Goal: Task Accomplishment & Management: Complete application form

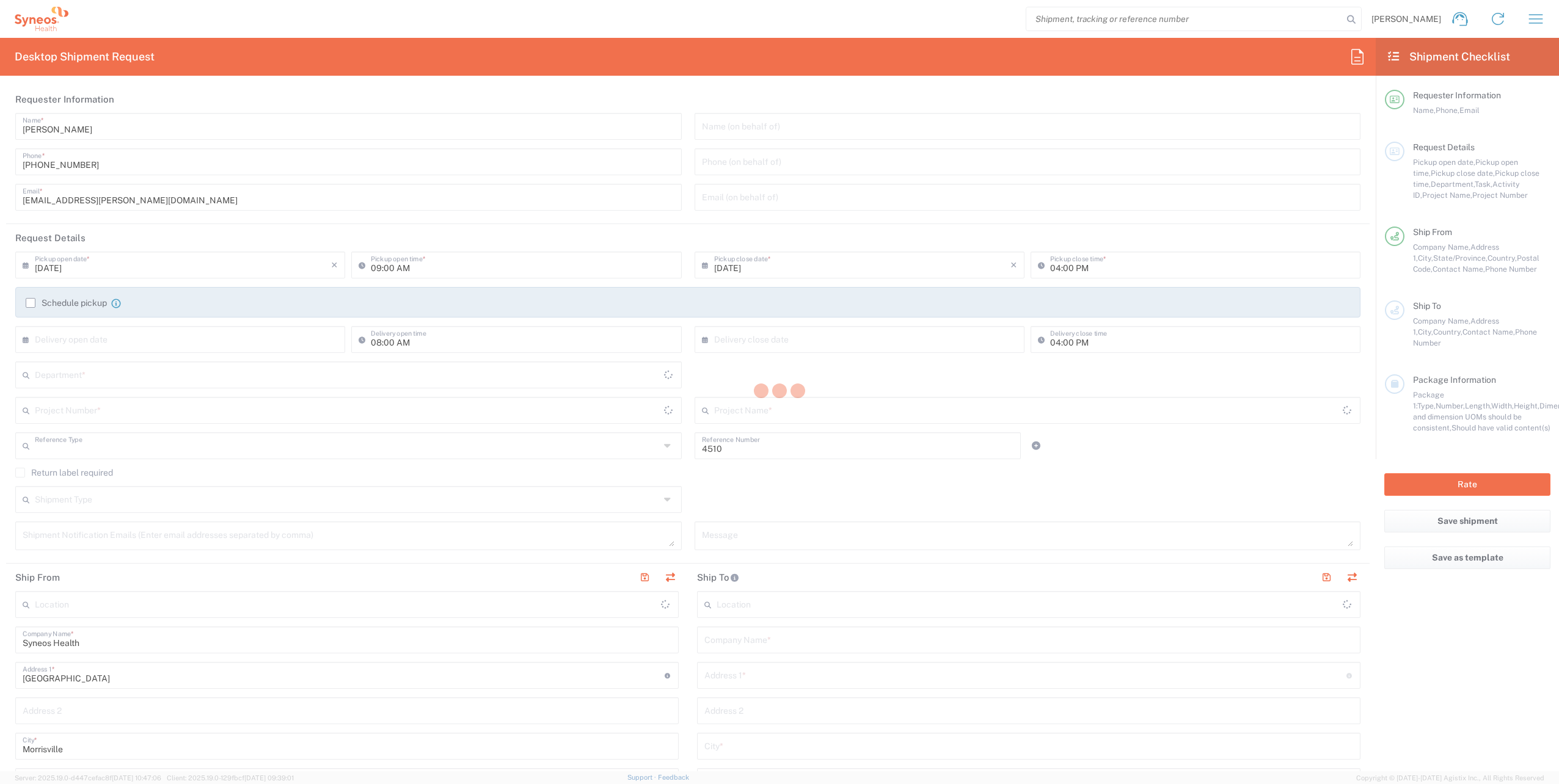
type input "Department"
type input "[US_STATE]"
type input "[GEOGRAPHIC_DATA]"
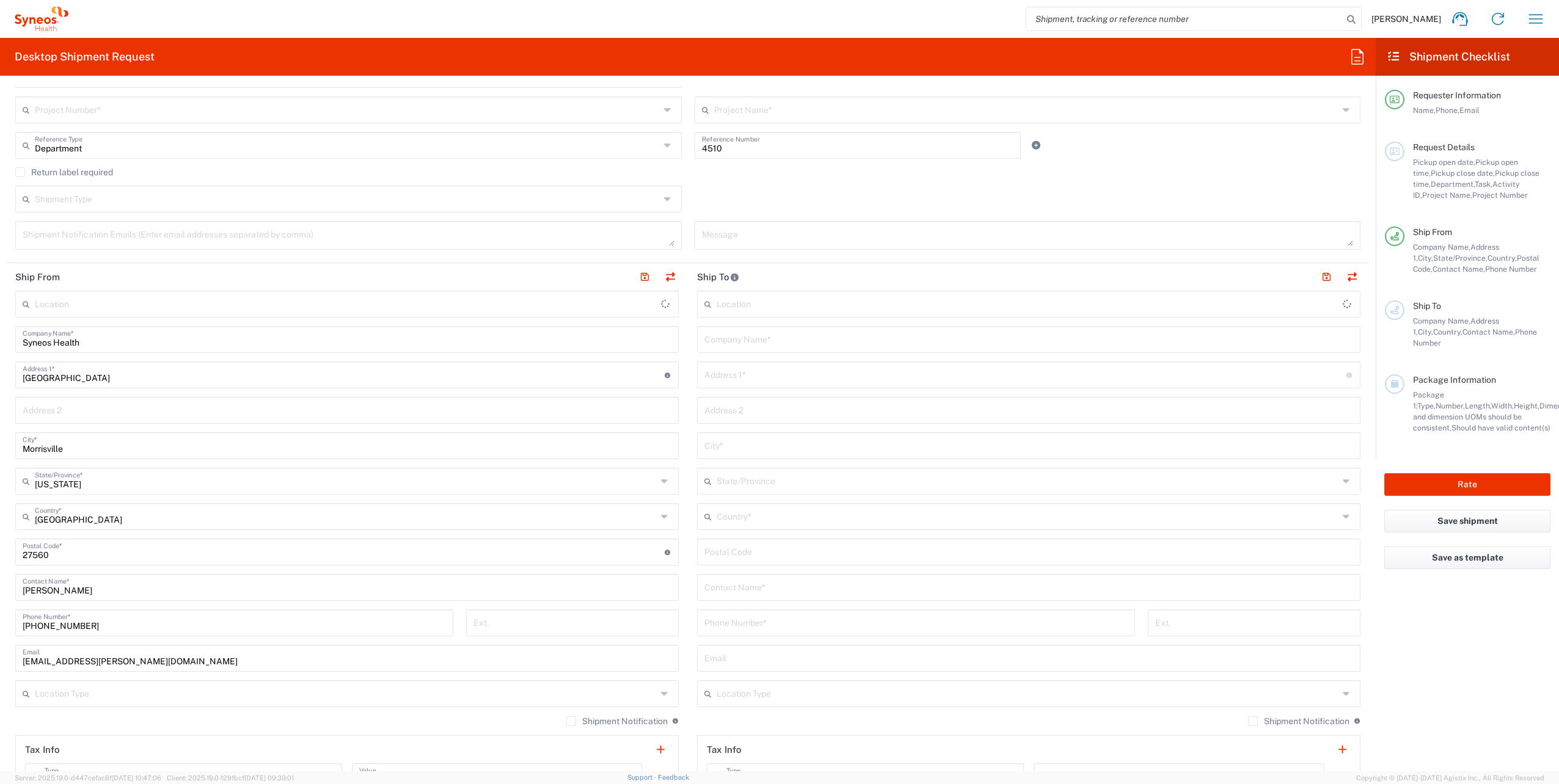
scroll to position [305, 0]
type input "Syneos Health, LLC-[GEOGRAPHIC_DATA] [GEOGRAPHIC_DATA] [GEOGRAPHIC_DATA]"
paste input "[PERSON_NAME][EMAIL_ADDRESS][PERSON_NAME][DOMAIN_NAME]"
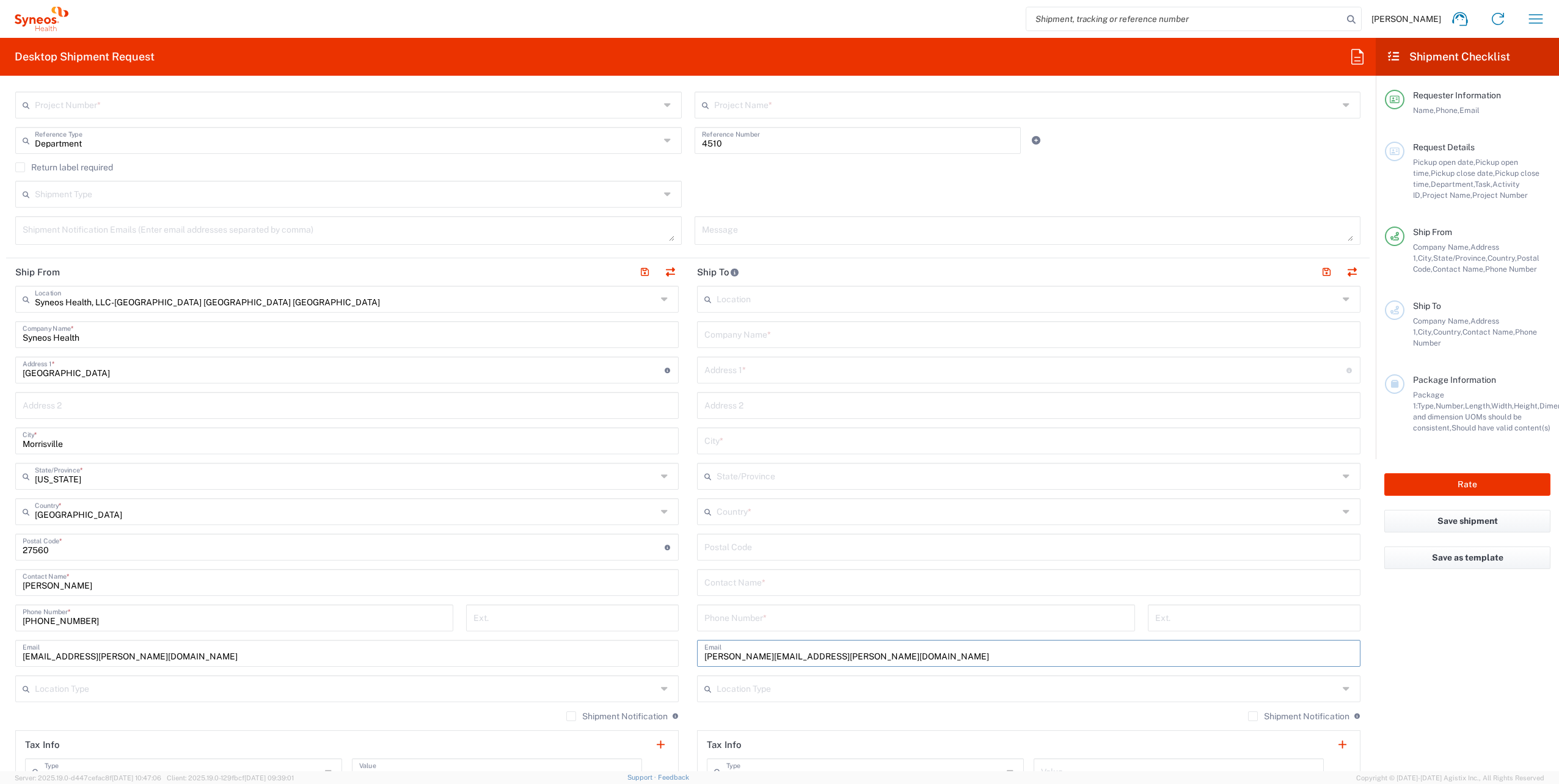
type input "[PERSON_NAME][EMAIL_ADDRESS][PERSON_NAME][DOMAIN_NAME]"
click at [1343, 687] on icon at bounding box center [1348, 688] width 11 height 19
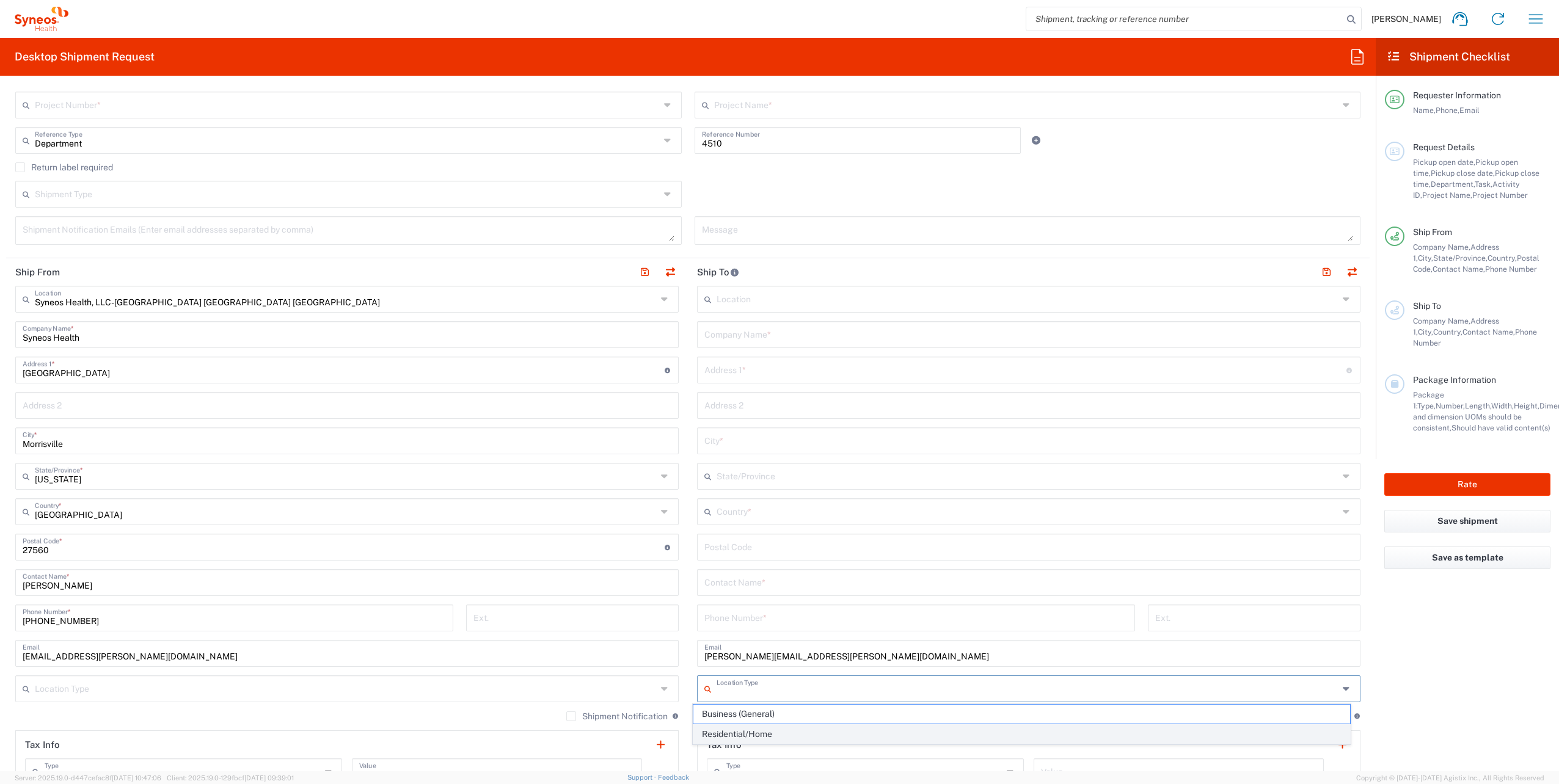
click at [841, 726] on span "Residential/Home" at bounding box center [1022, 734] width 656 height 19
type input "Residential/Home"
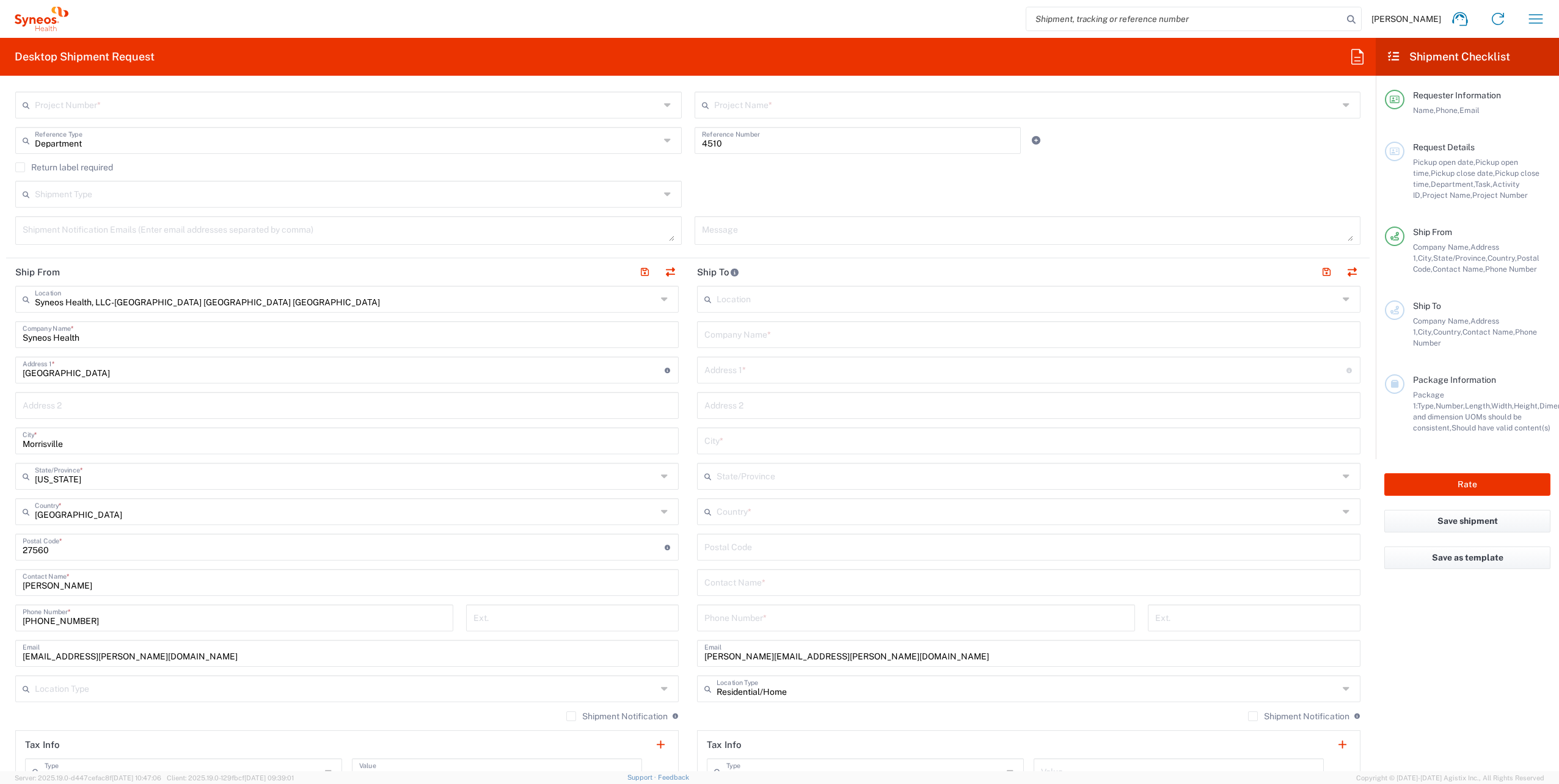
click at [1248, 713] on label "Shipment Notification" at bounding box center [1298, 717] width 101 height 10
click at [1253, 717] on input "Shipment Notification" at bounding box center [1253, 717] width 0 height 0
click at [662, 685] on icon at bounding box center [666, 688] width 11 height 19
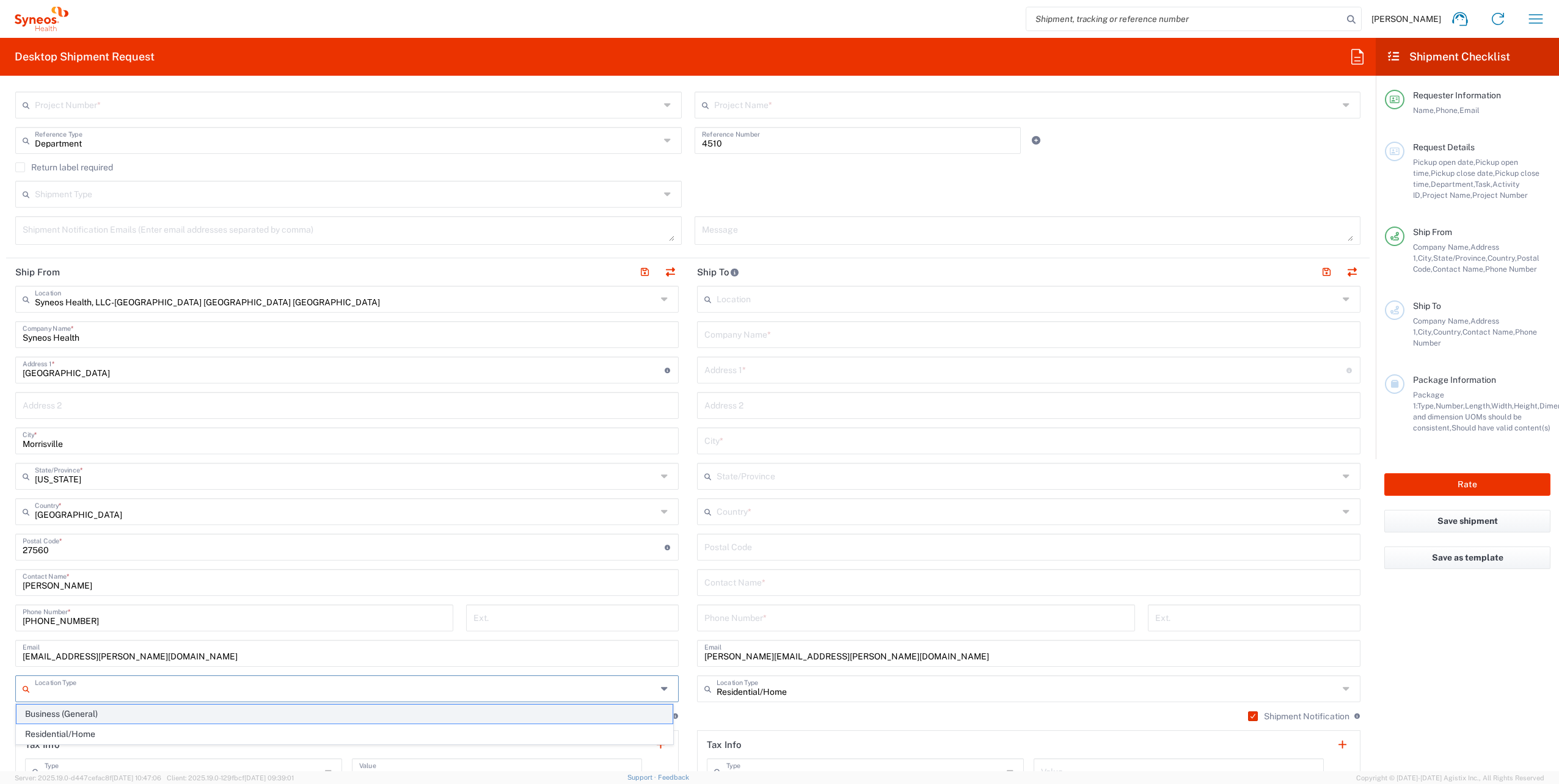
click at [161, 709] on span "Business (General)" at bounding box center [344, 714] width 656 height 19
type input "Business (General)"
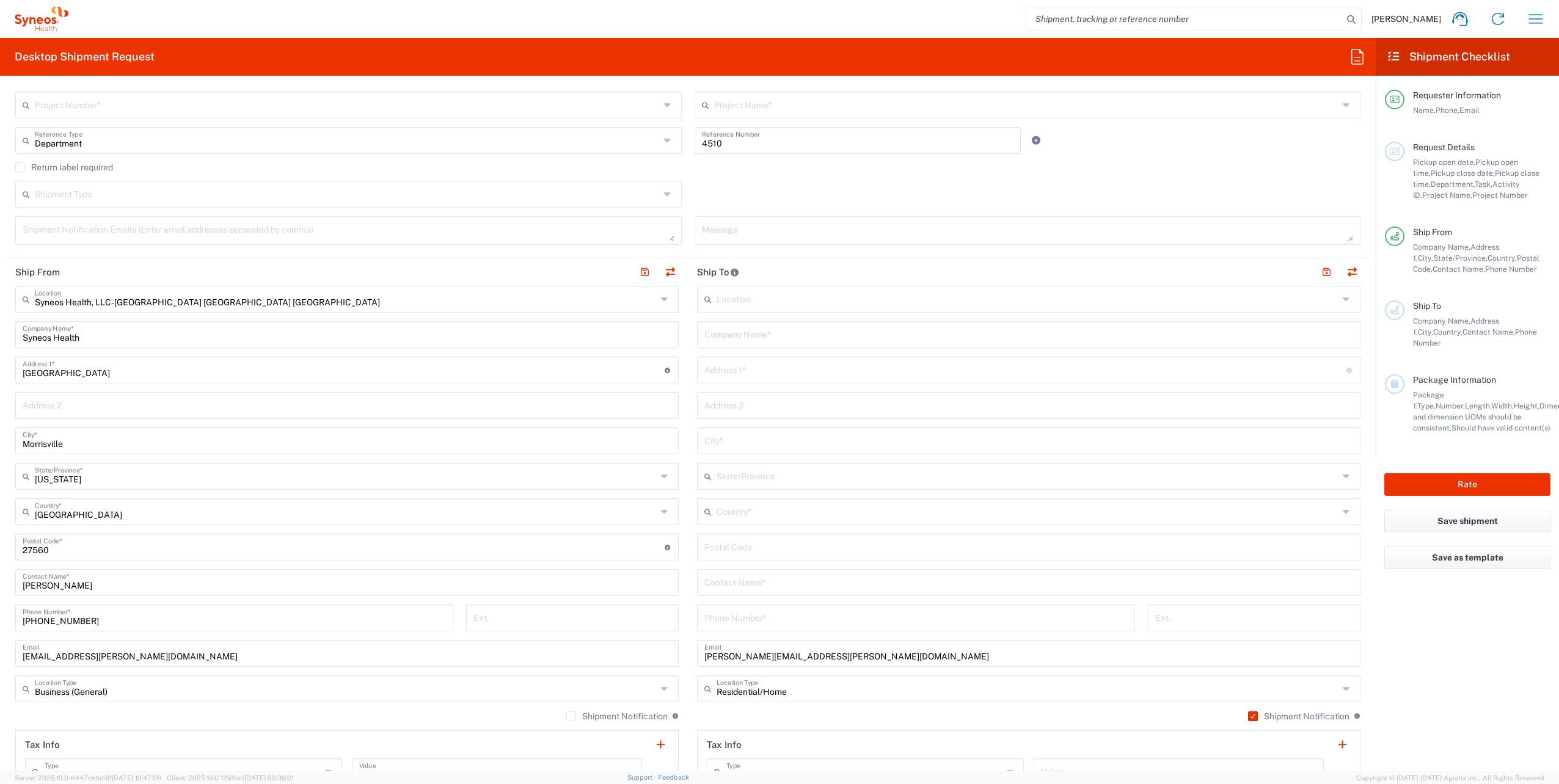
click at [566, 718] on label "Shipment Notification" at bounding box center [617, 717] width 101 height 10
click at [571, 717] on input "Shipment Notification" at bounding box center [571, 717] width 0 height 0
paste input "[STREET_ADDRESS]"
type input "[STREET_ADDRESS]"
click at [726, 429] on input "text" at bounding box center [1029, 440] width 649 height 21
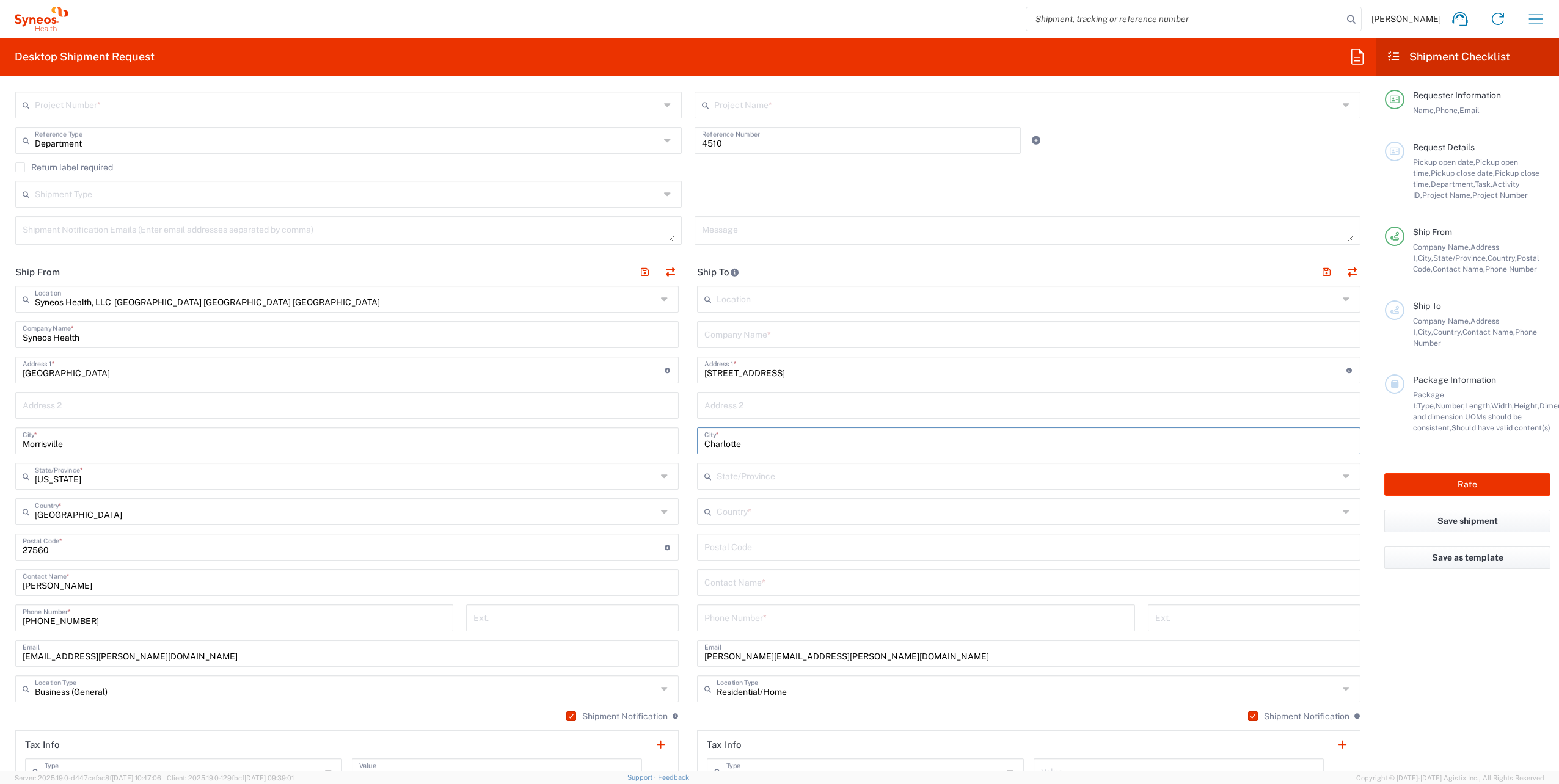
type input "Charlotte"
paste input "28277"
type input "28277"
paste input "[PHONE_NUMBER]"
type input "[PHONE_NUMBER]"
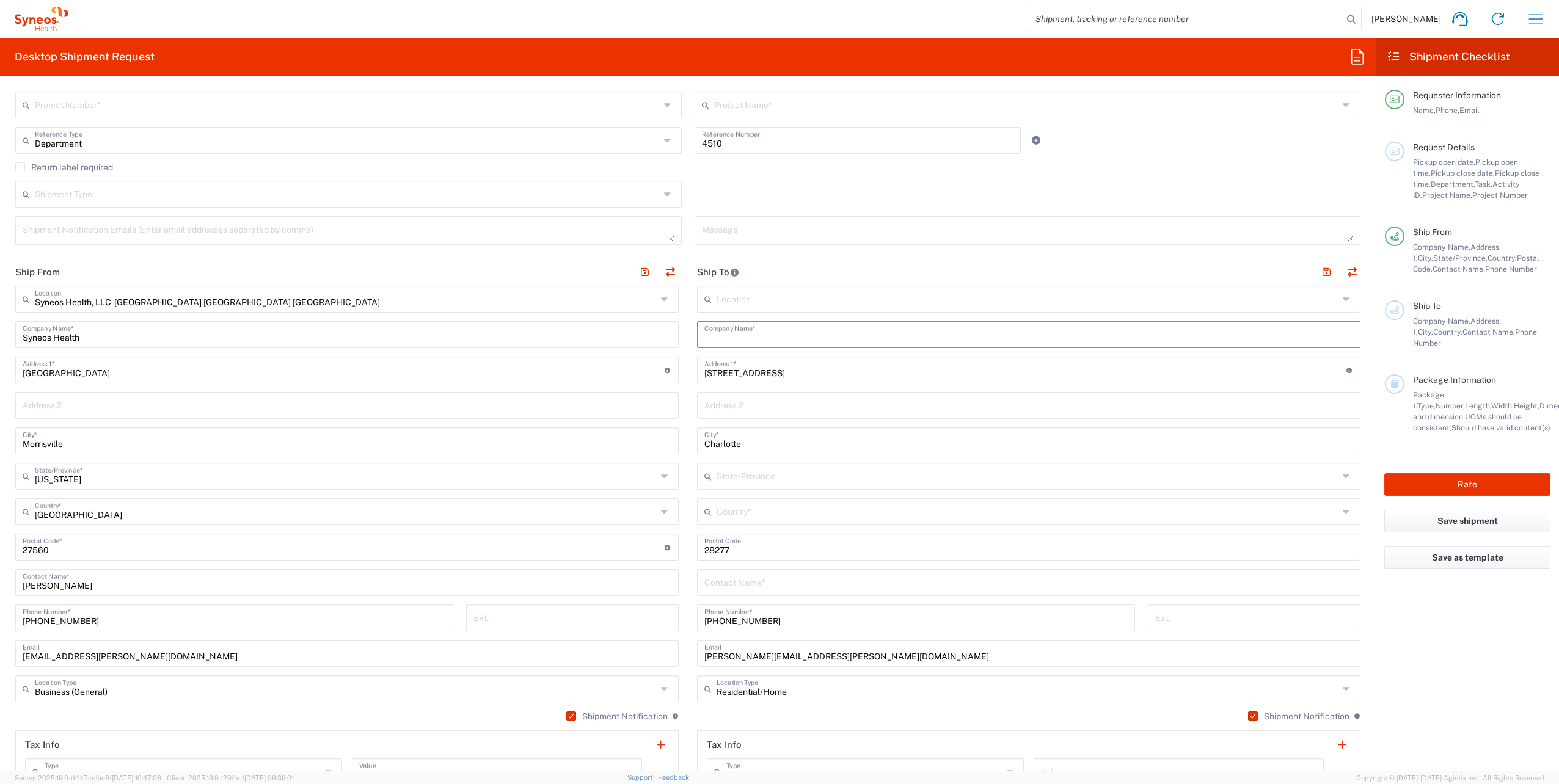
paste input "[PERSON_NAME]"
type input "[PERSON_NAME]"
paste input "[PERSON_NAME]"
type input "[PERSON_NAME]"
click at [1343, 514] on icon at bounding box center [1348, 512] width 11 height 19
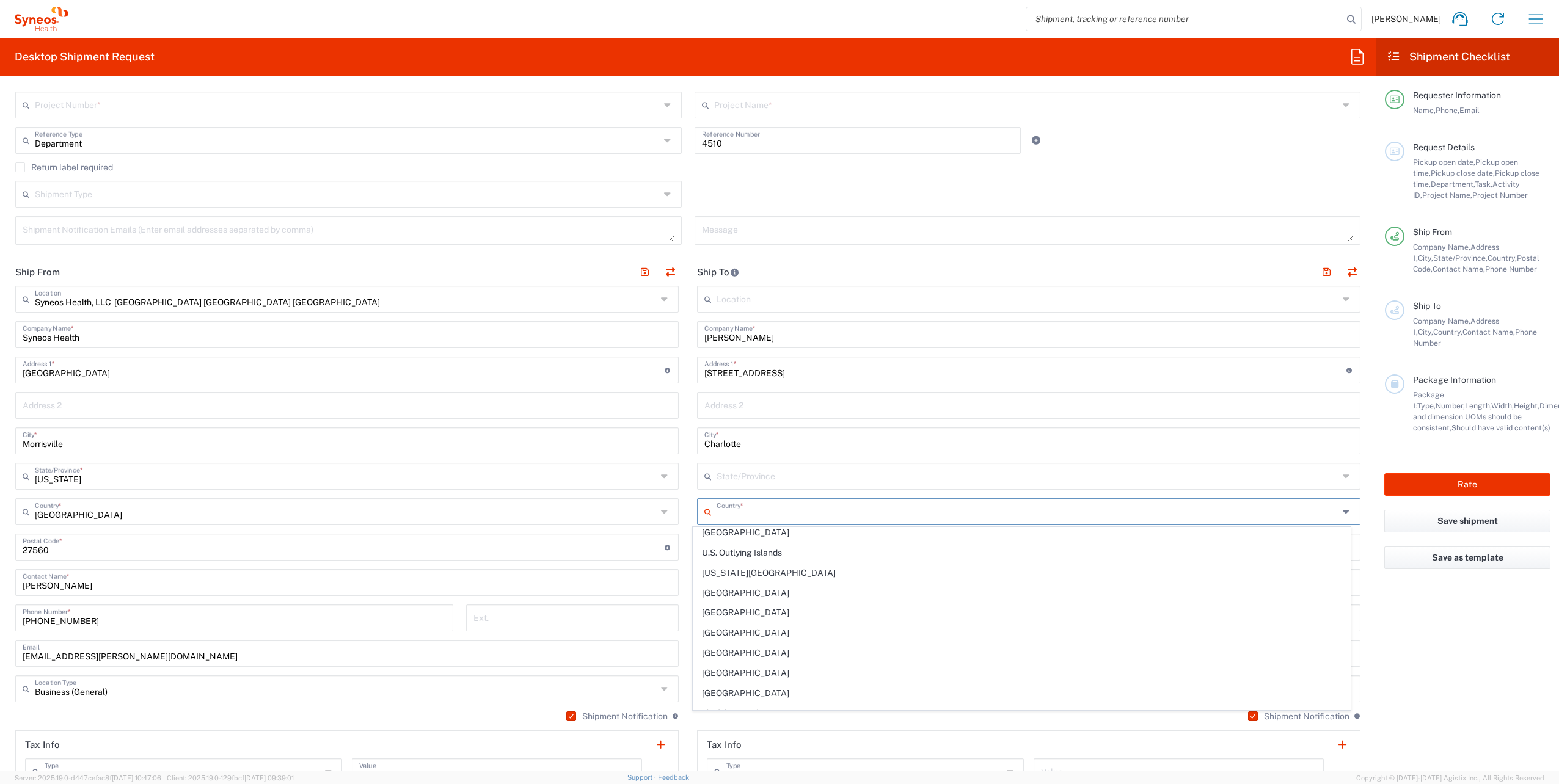
scroll to position [4624, 0]
drag, startPoint x: 834, startPoint y: 564, endPoint x: 1388, endPoint y: 484, distance: 559.7
click at [834, 650] on span "[GEOGRAPHIC_DATA]" at bounding box center [1022, 660] width 656 height 19
type input "[GEOGRAPHIC_DATA]"
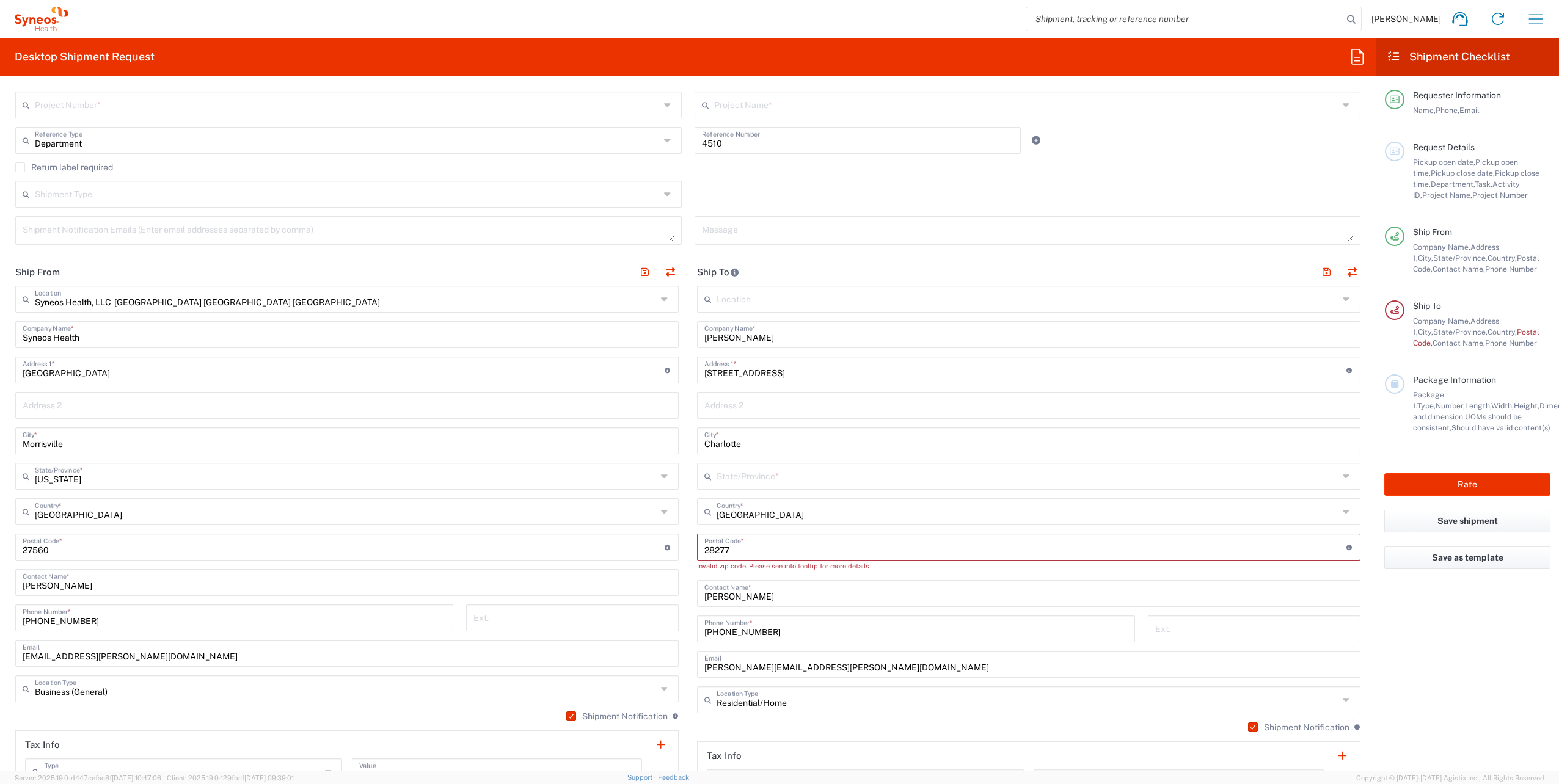
click at [1343, 476] on icon at bounding box center [1348, 476] width 11 height 19
click at [735, 647] on span "[US_STATE]" at bounding box center [1022, 657] width 656 height 19
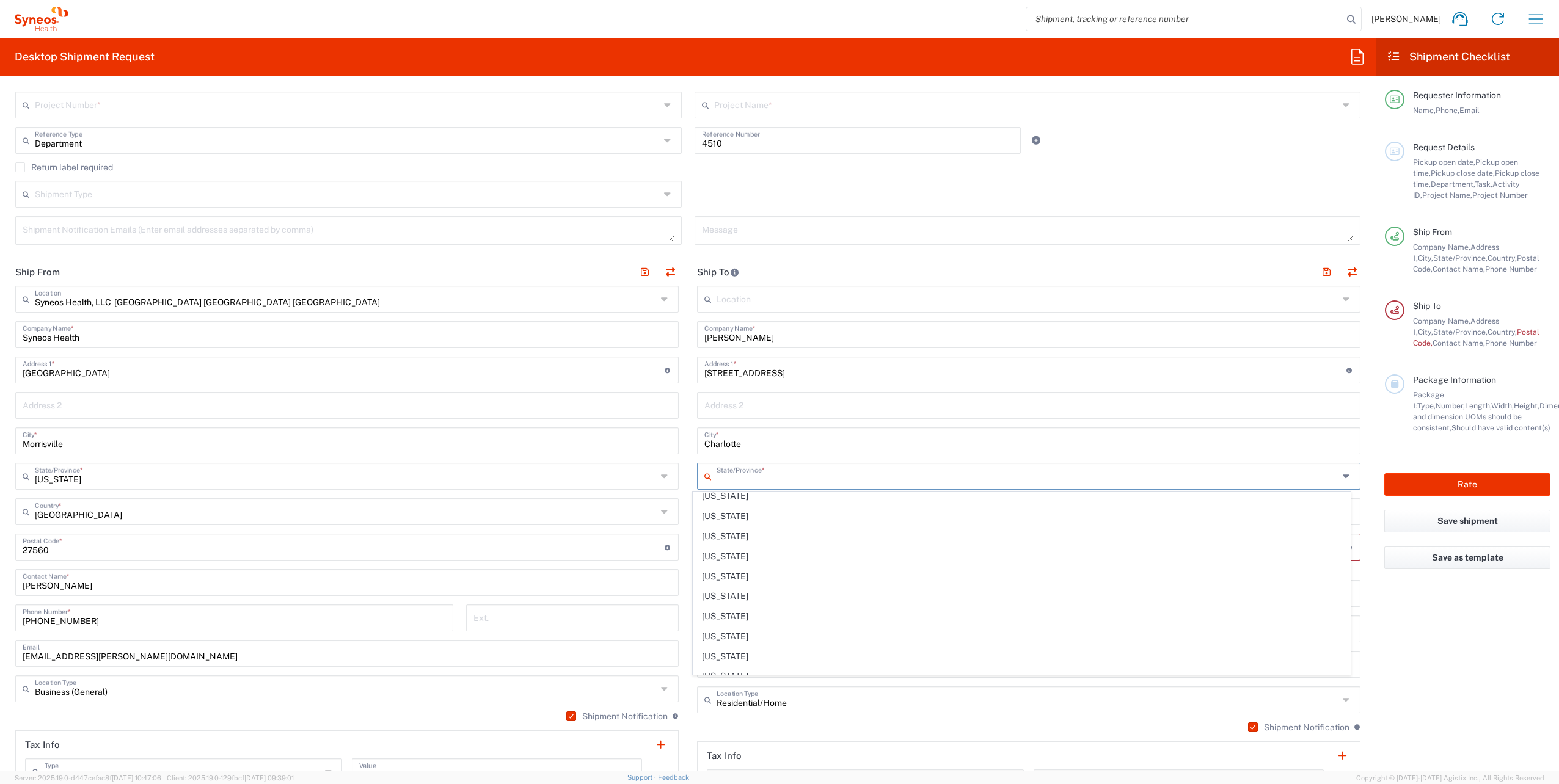
type input "[US_STATE]"
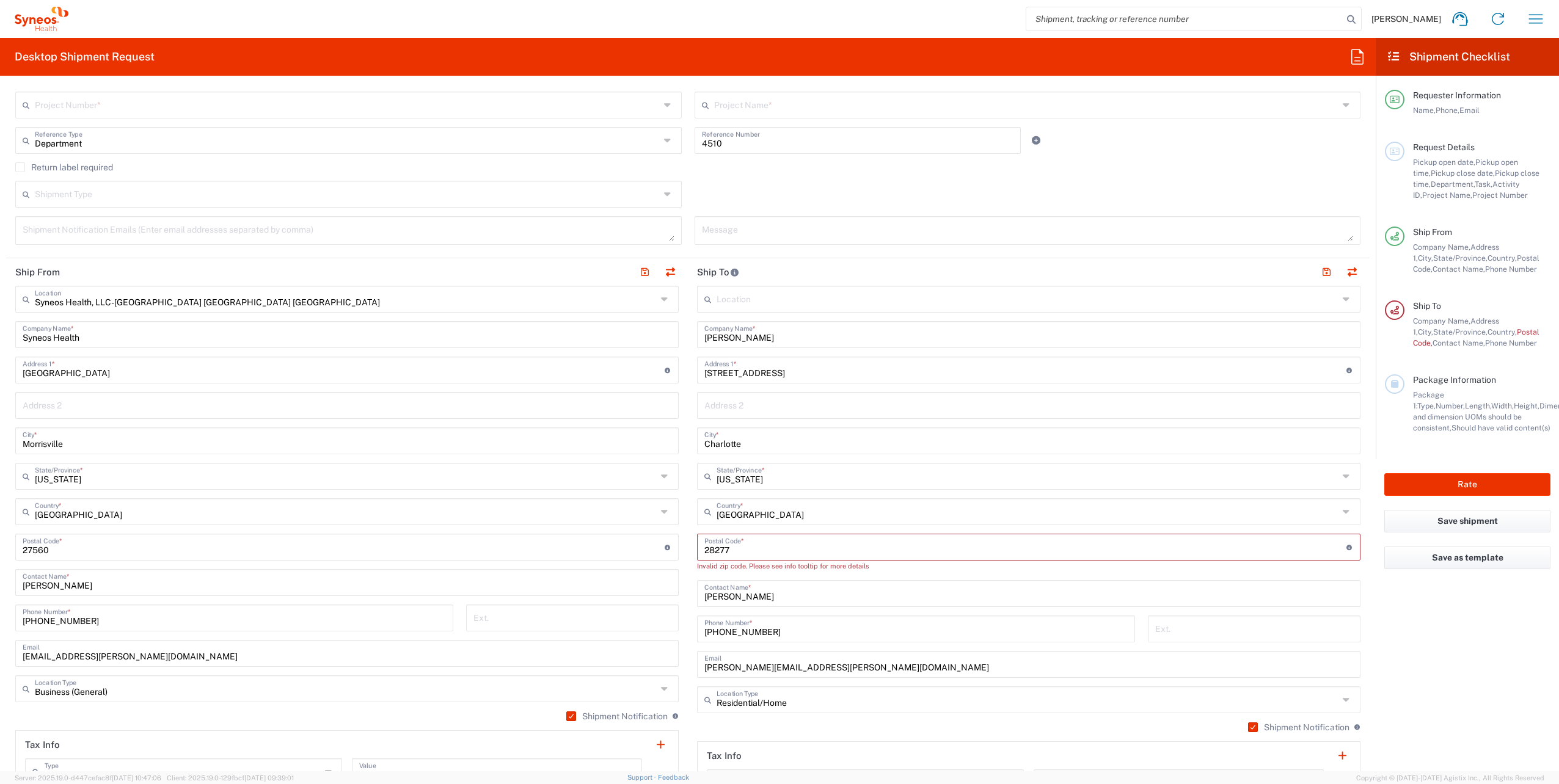
click at [745, 548] on input "undefined" at bounding box center [1025, 546] width 642 height 21
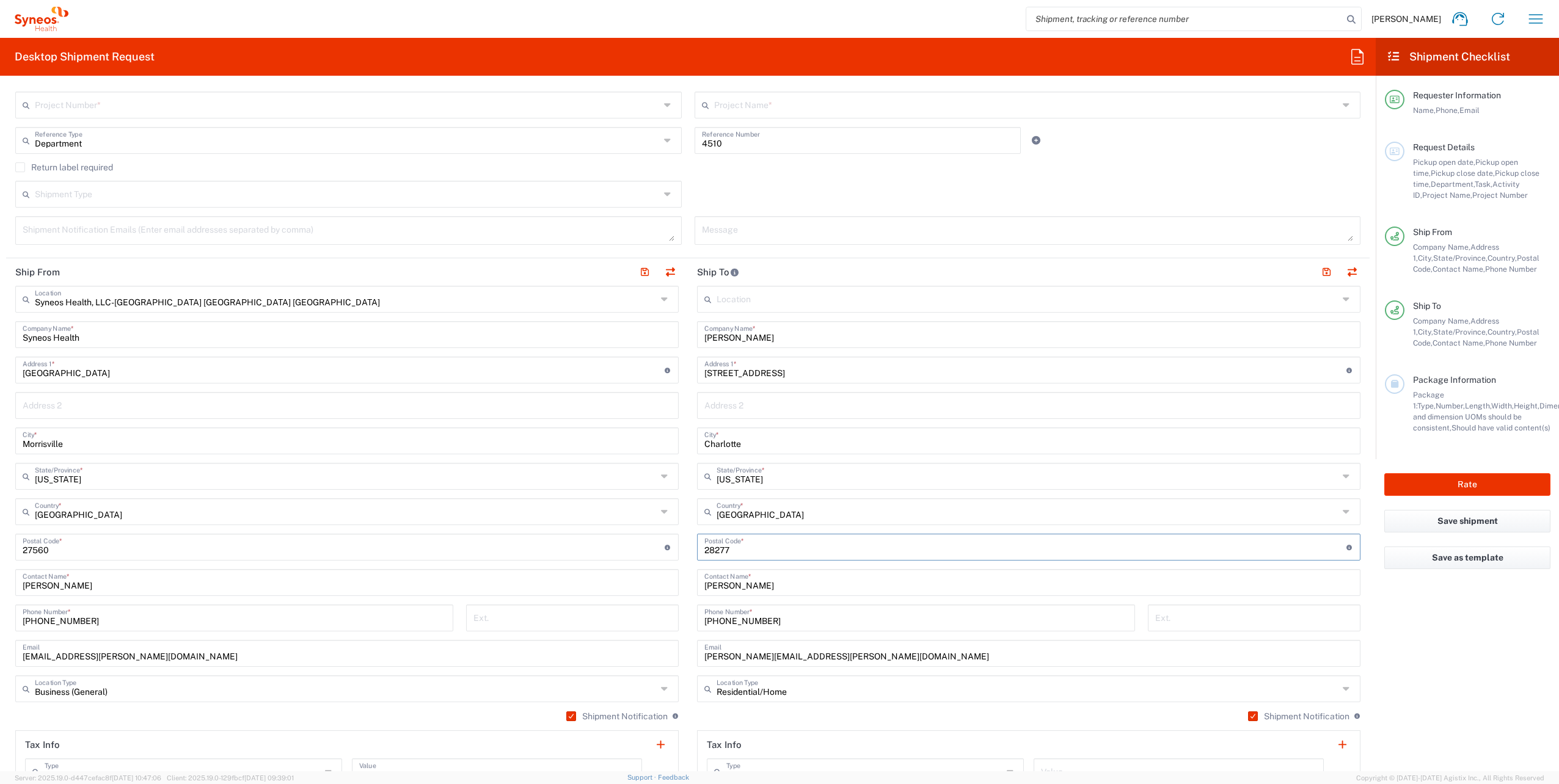
type input "28277"
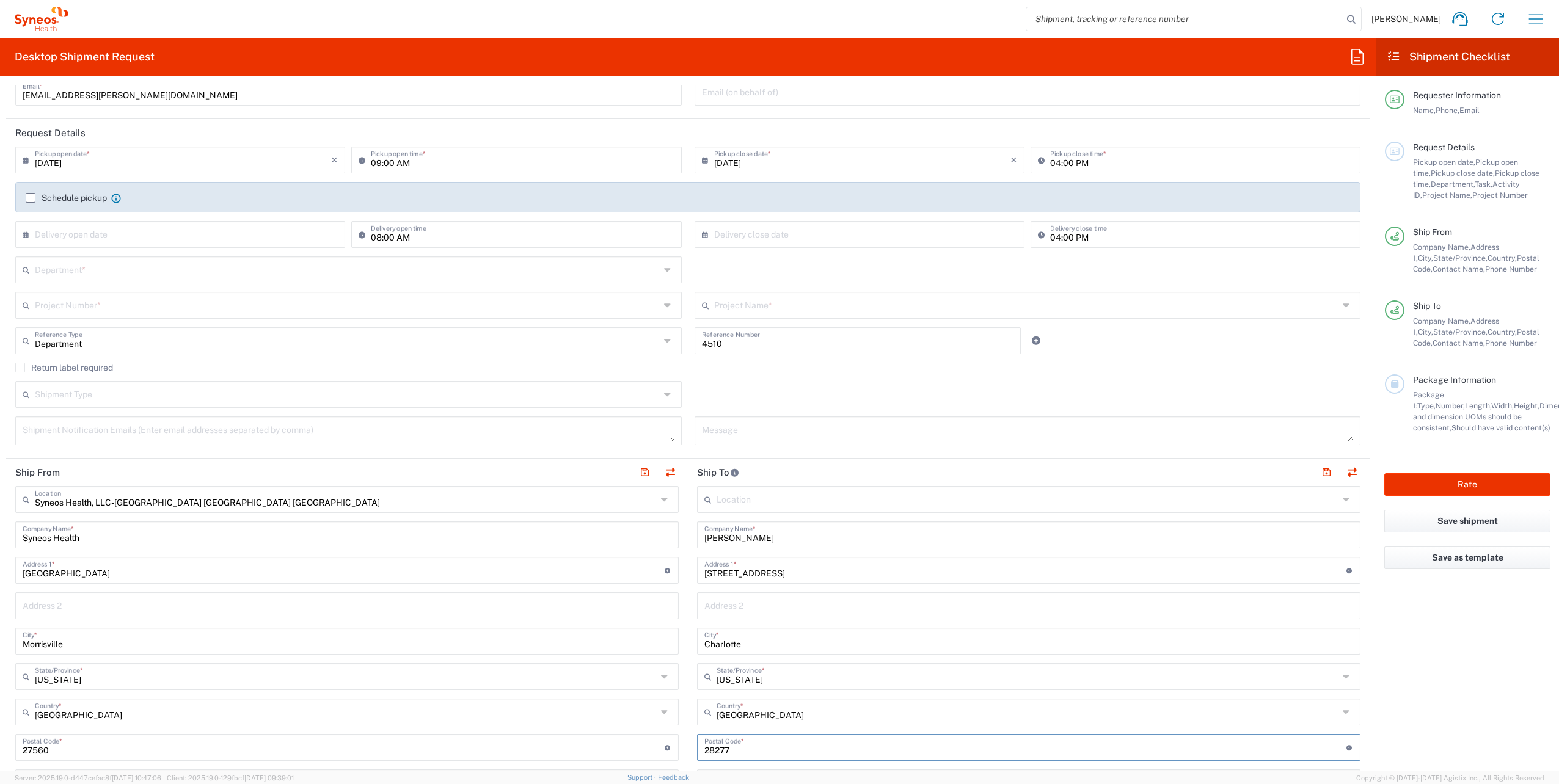
scroll to position [61, 0]
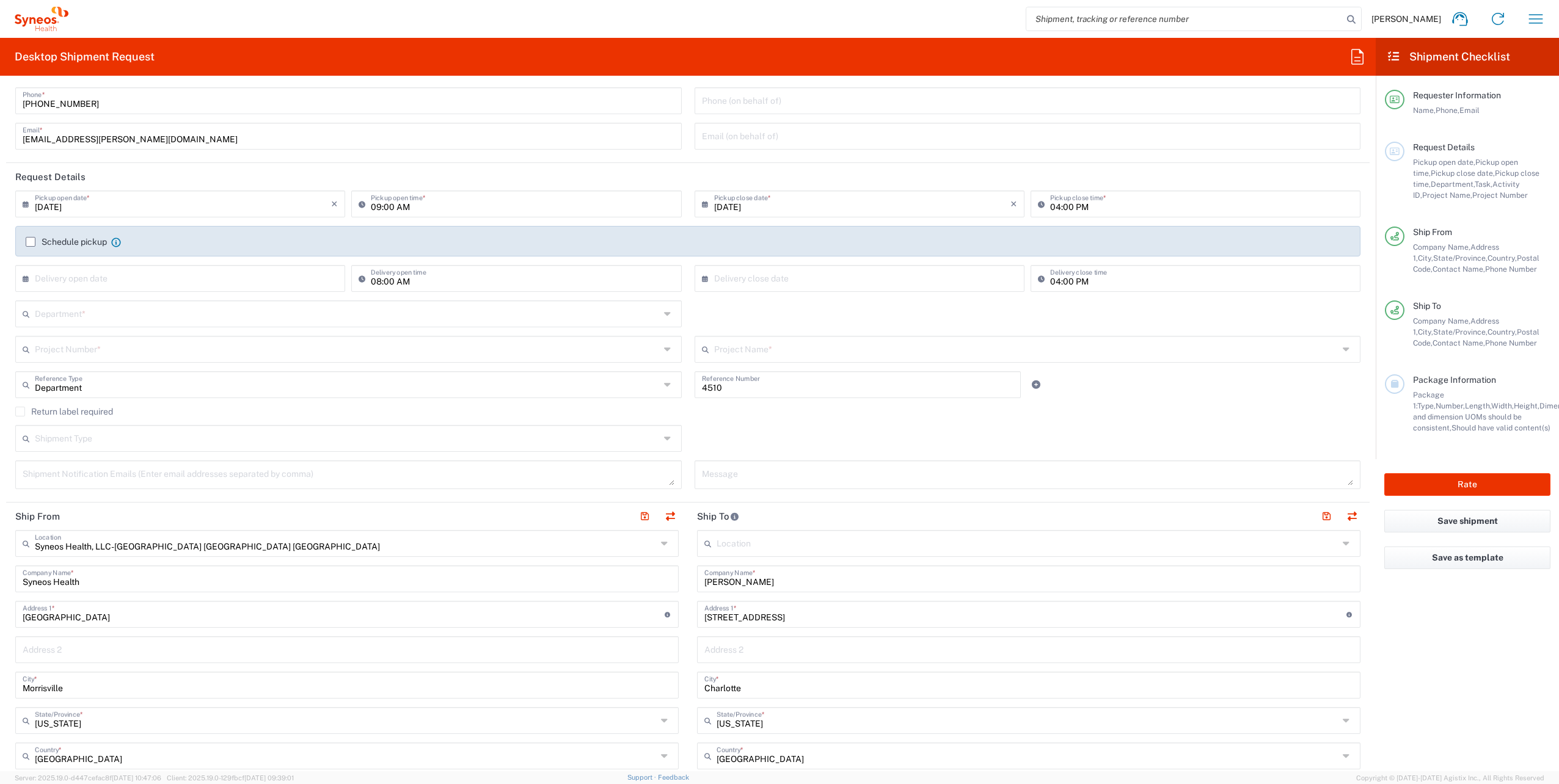
click at [101, 318] on input "text" at bounding box center [347, 313] width 625 height 21
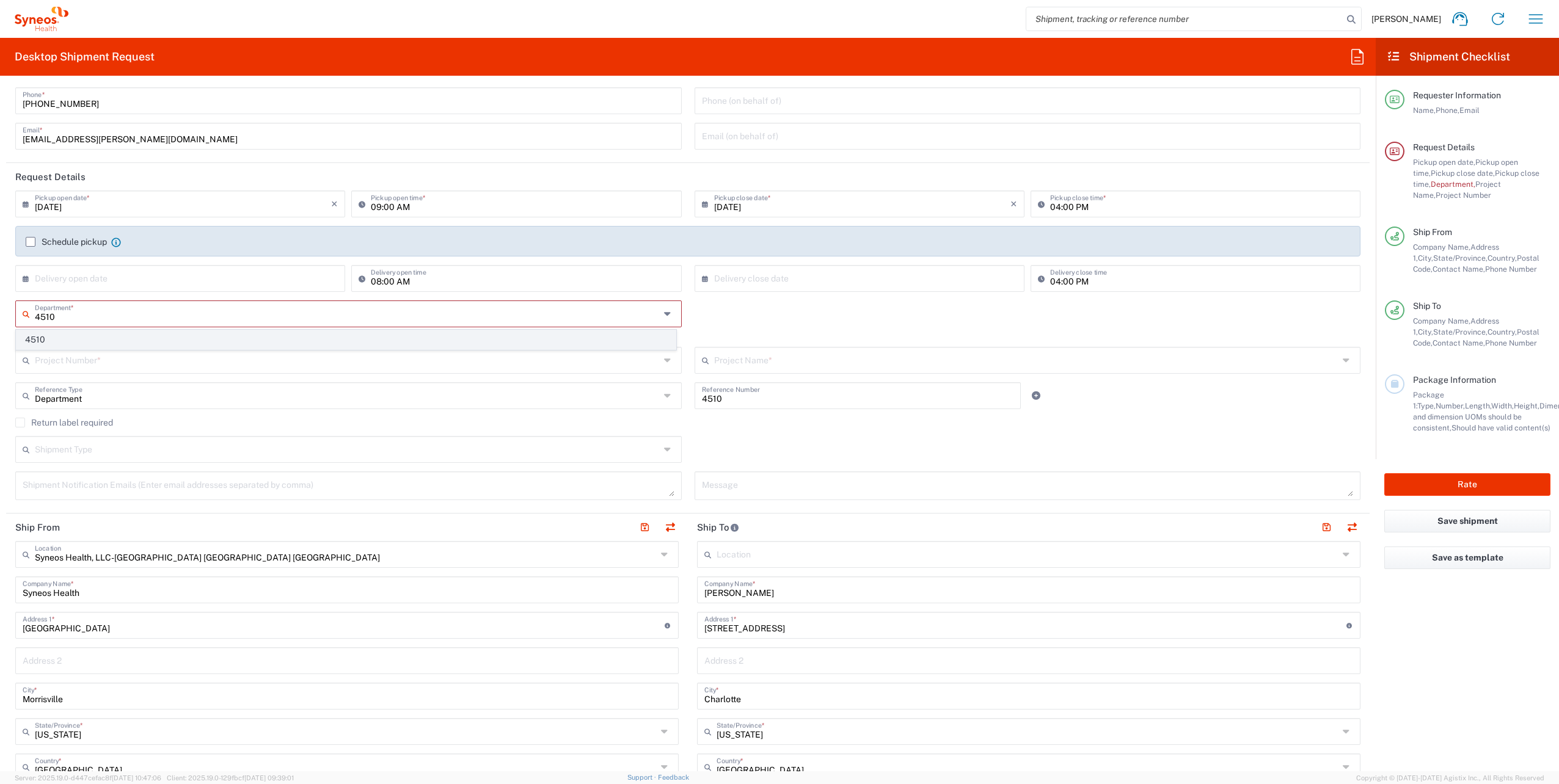
type input "4510"
click at [51, 335] on span "4510" at bounding box center [346, 340] width 659 height 19
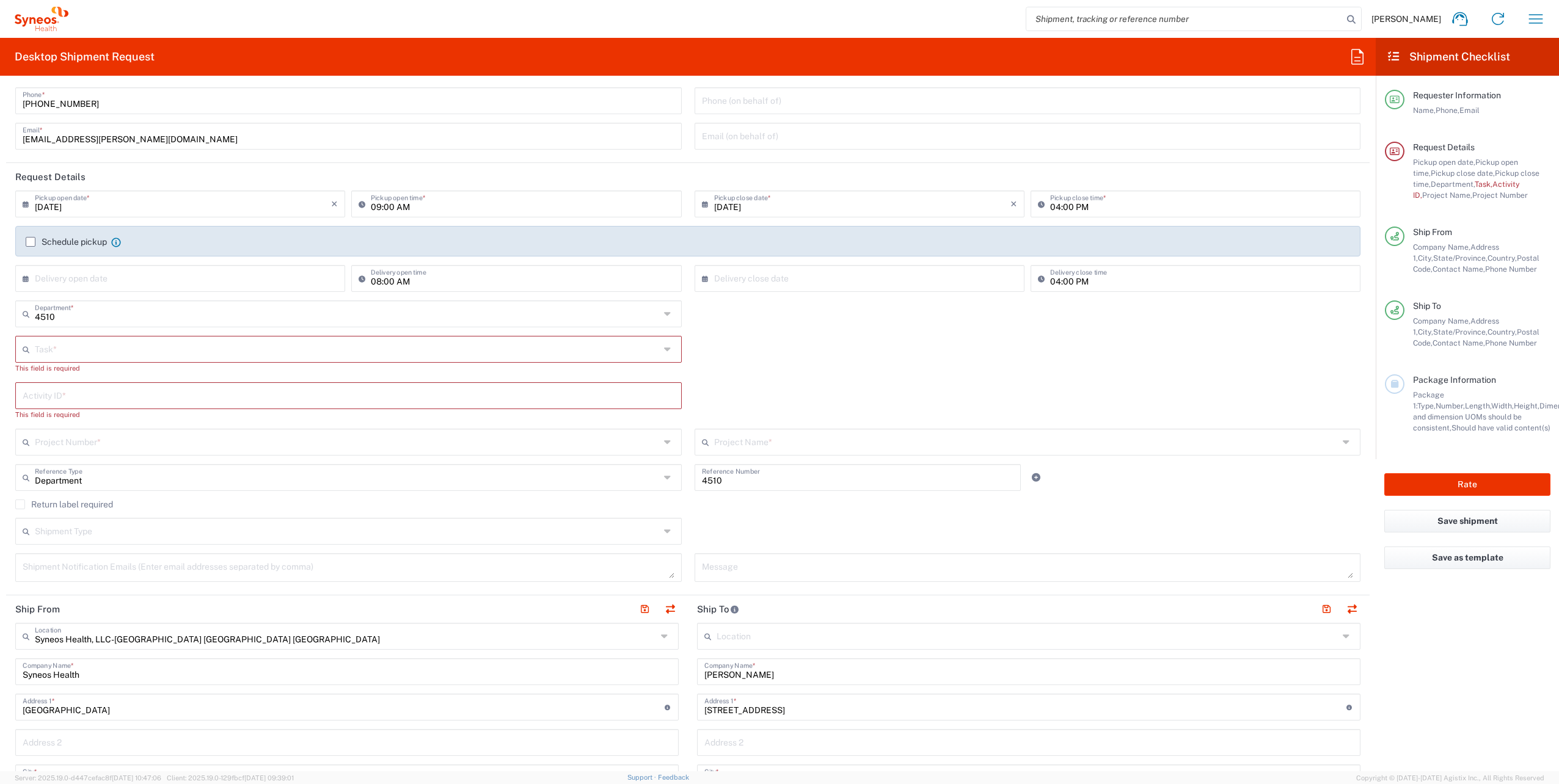
click at [109, 355] on input "text" at bounding box center [347, 349] width 625 height 21
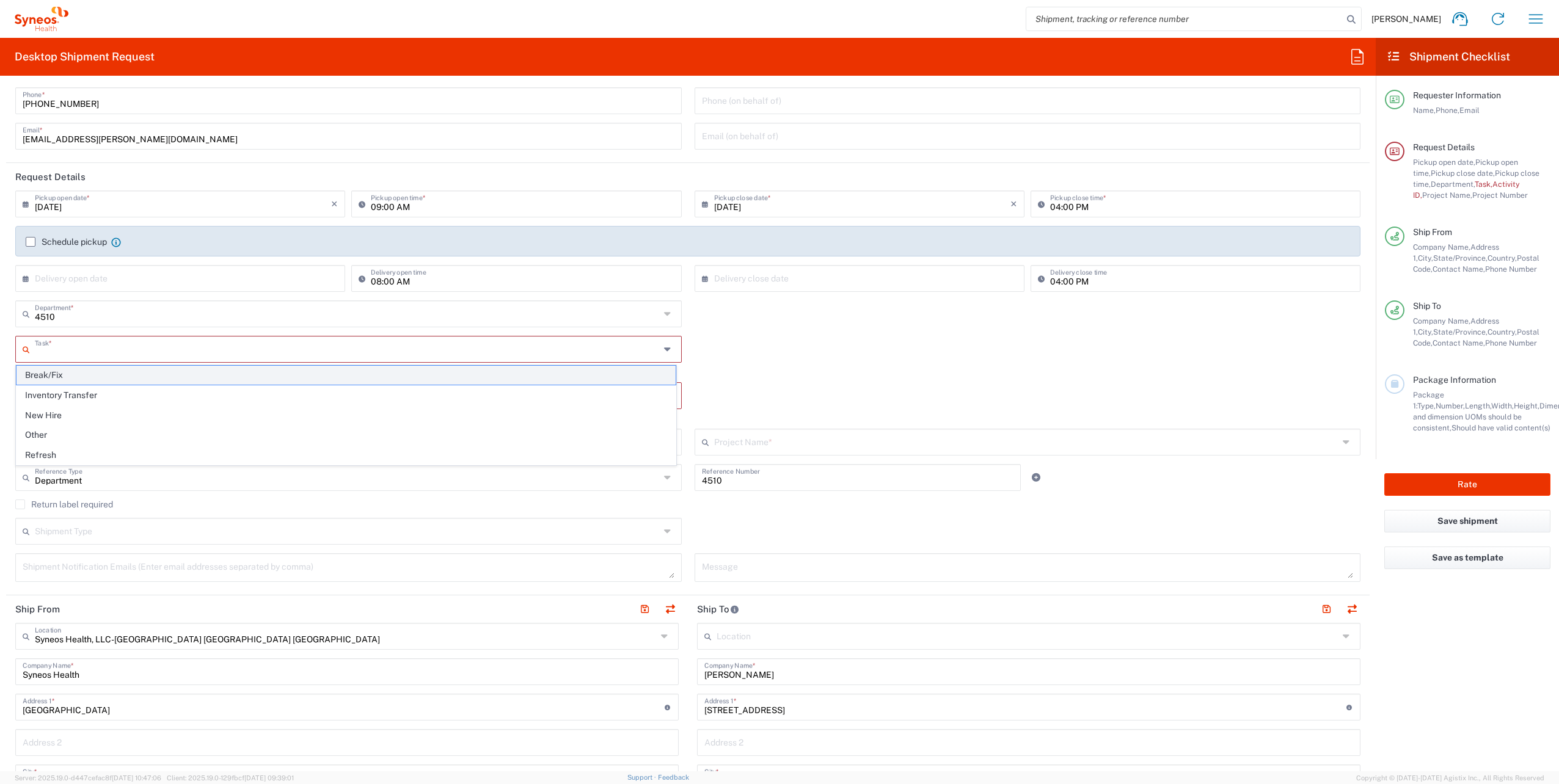
click at [81, 379] on span "Break/Fix" at bounding box center [346, 375] width 659 height 19
type input "Break/Fix"
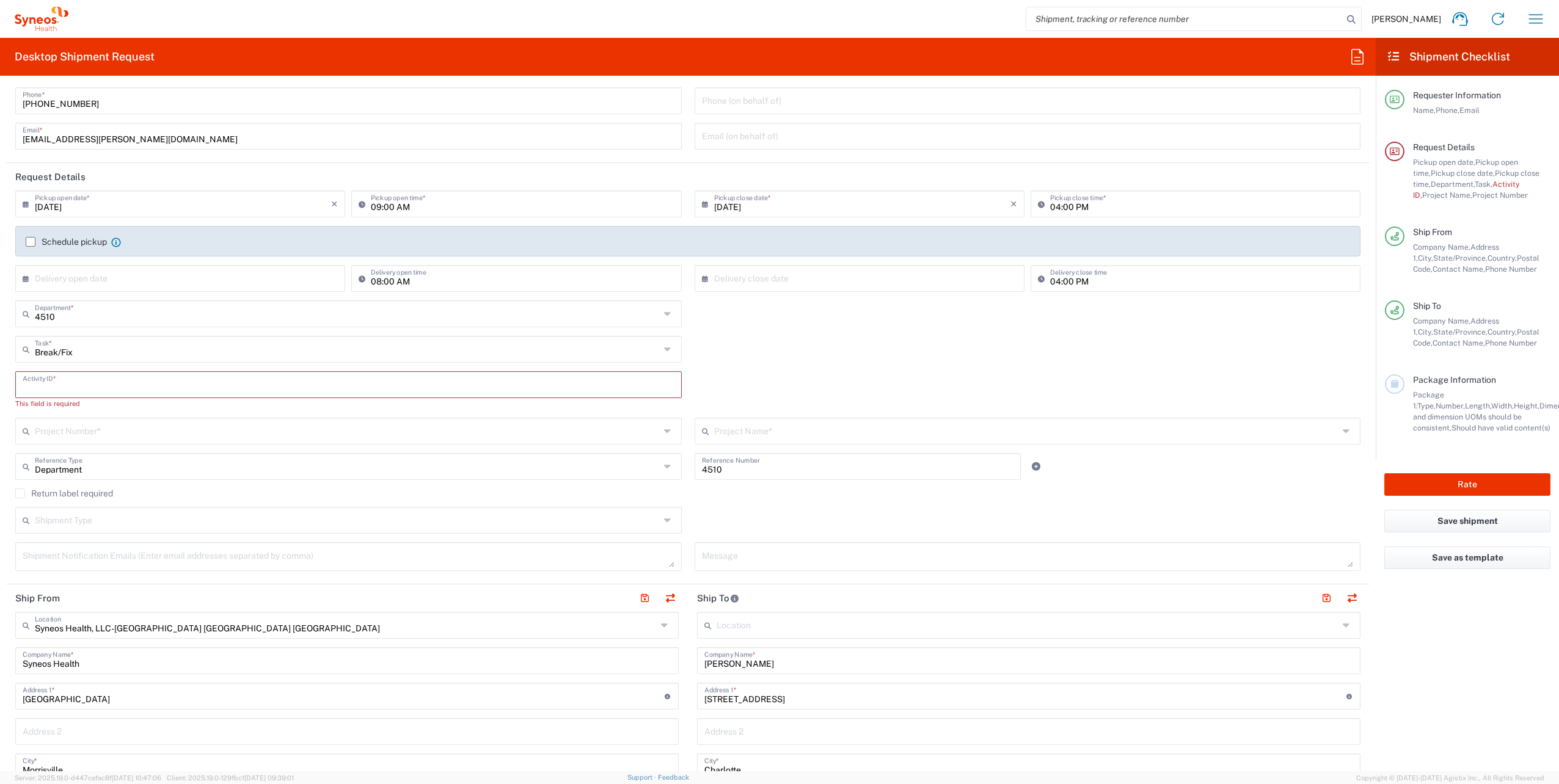
paste input "INC2641206"
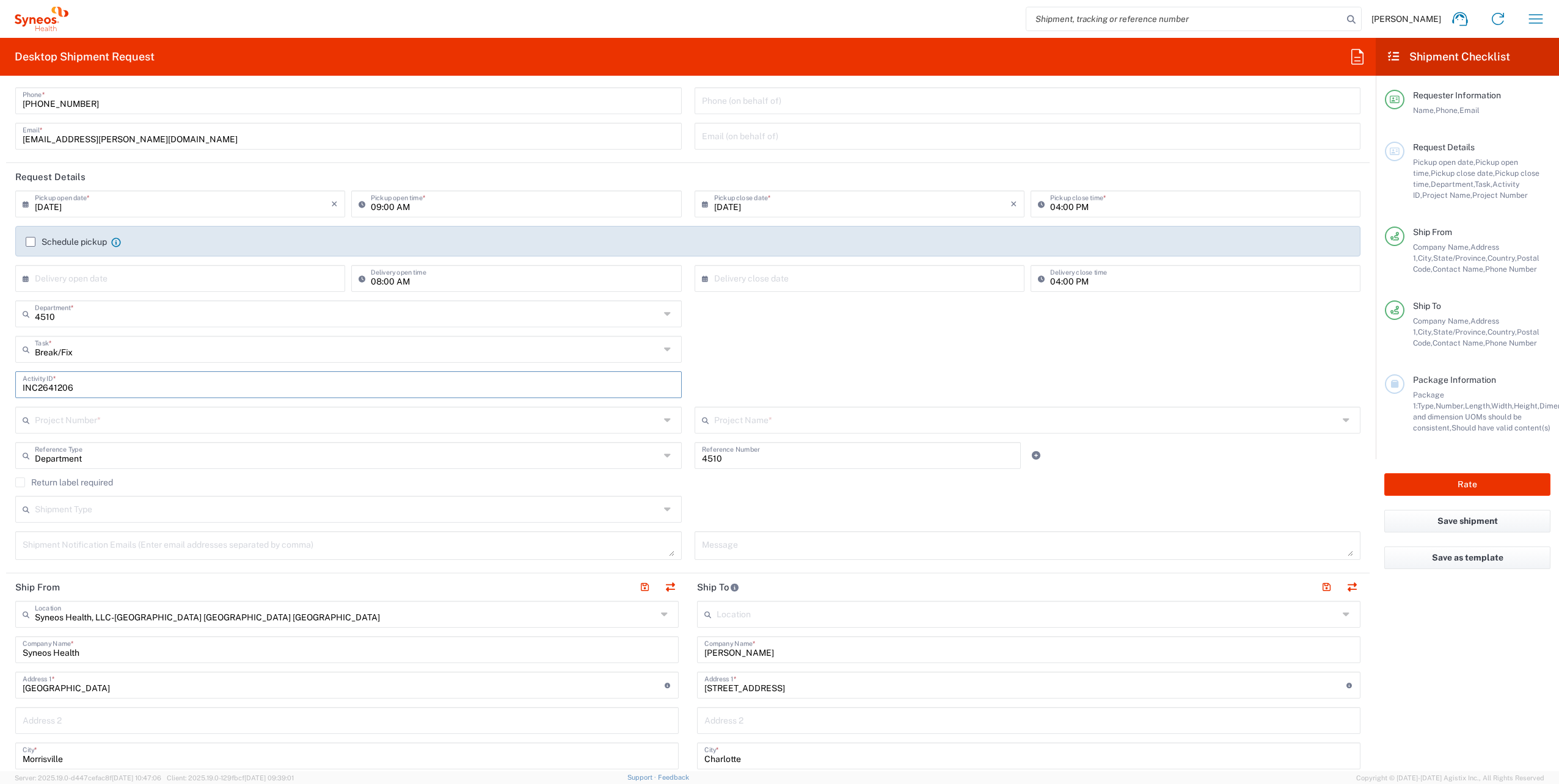
type input "INC2641206"
click at [150, 419] on input "text" at bounding box center [347, 419] width 625 height 21
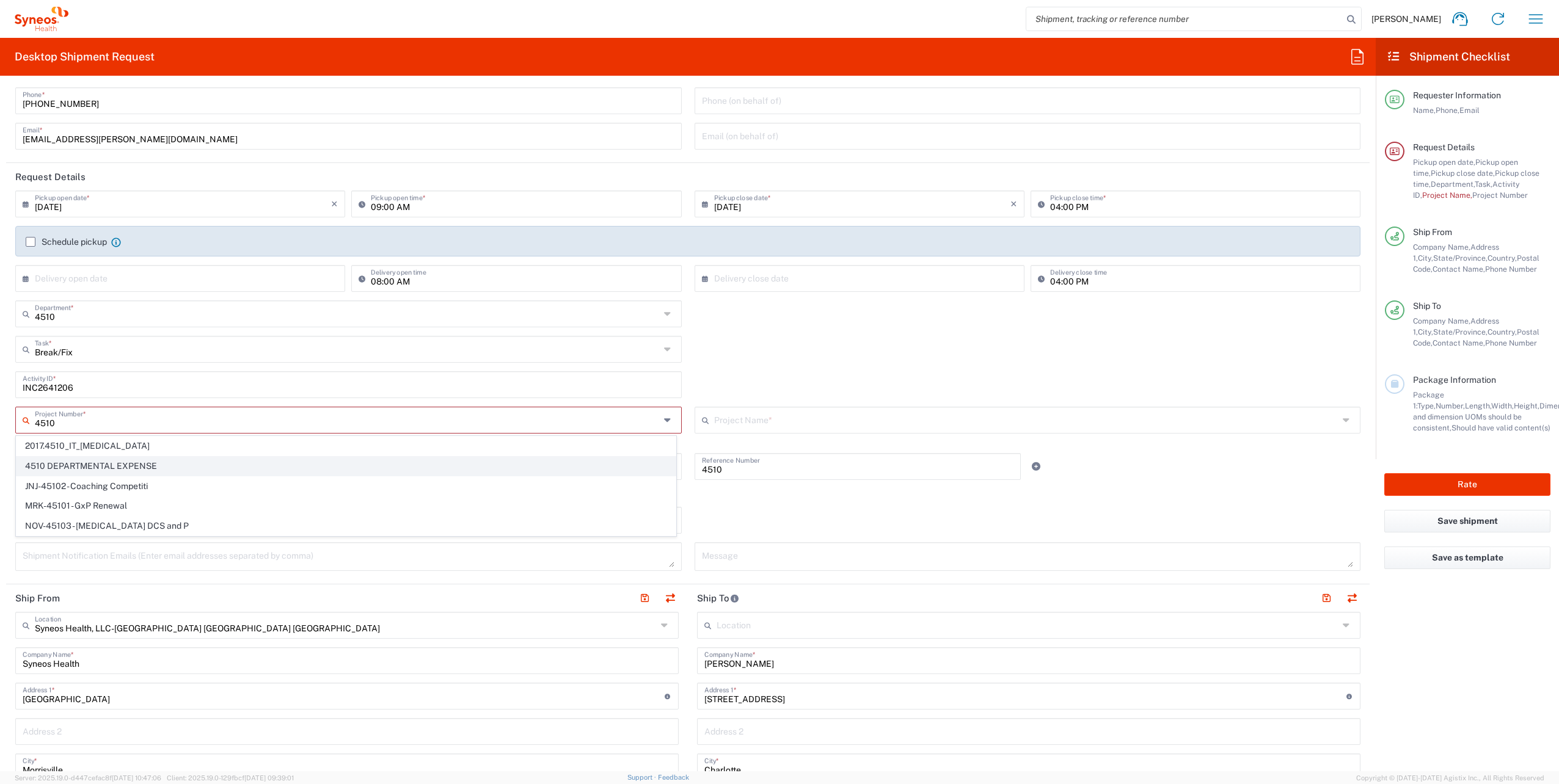
click at [124, 462] on span "4510 DEPARTMENTAL EXPENSE" at bounding box center [346, 466] width 659 height 19
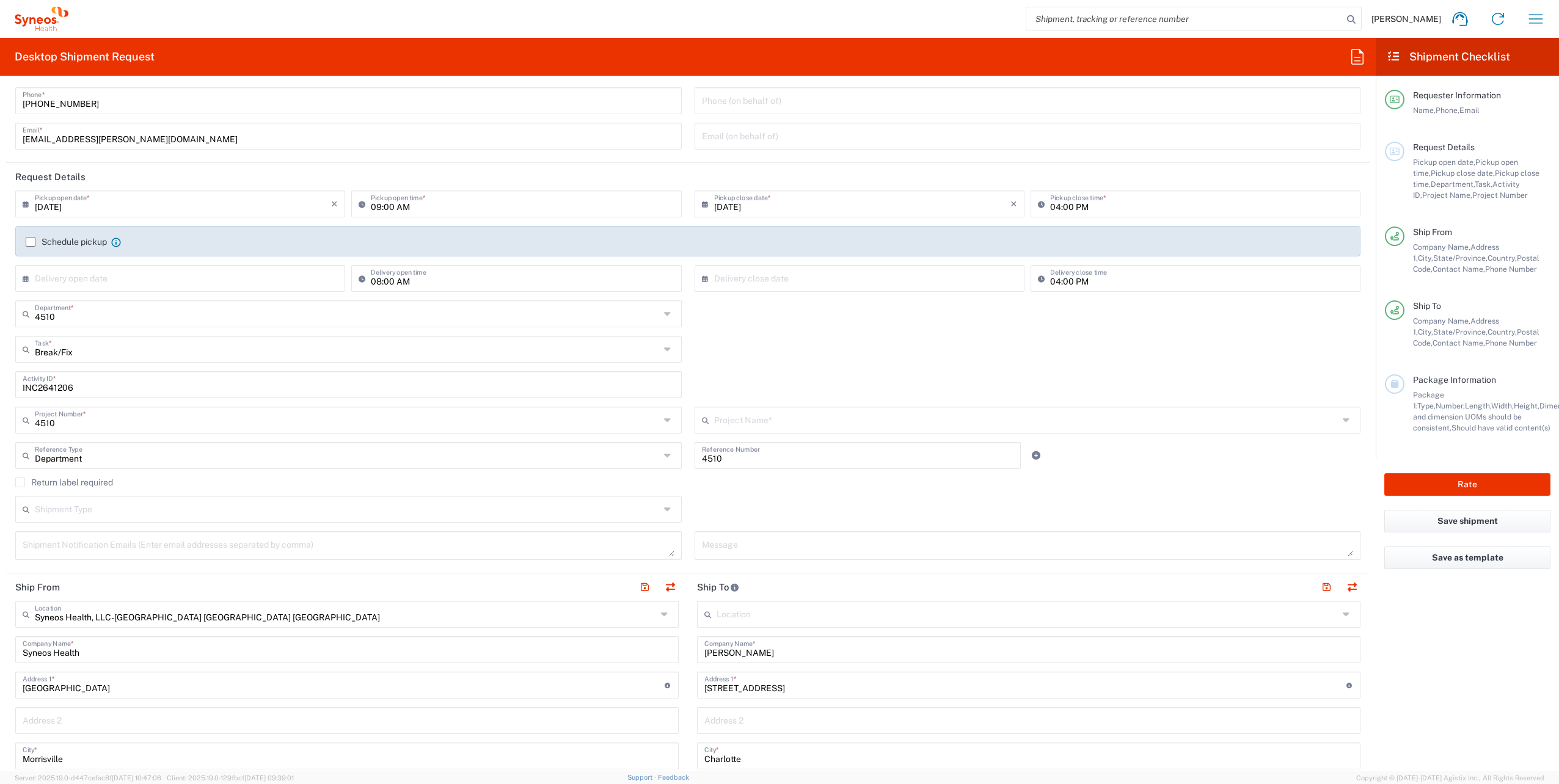
type input "4510 DEPARTMENTAL EXPENSE"
click at [21, 482] on label "Return label required" at bounding box center [64, 482] width 97 height 10
click at [20, 482] on input "Return label required" at bounding box center [20, 482] width 0 height 0
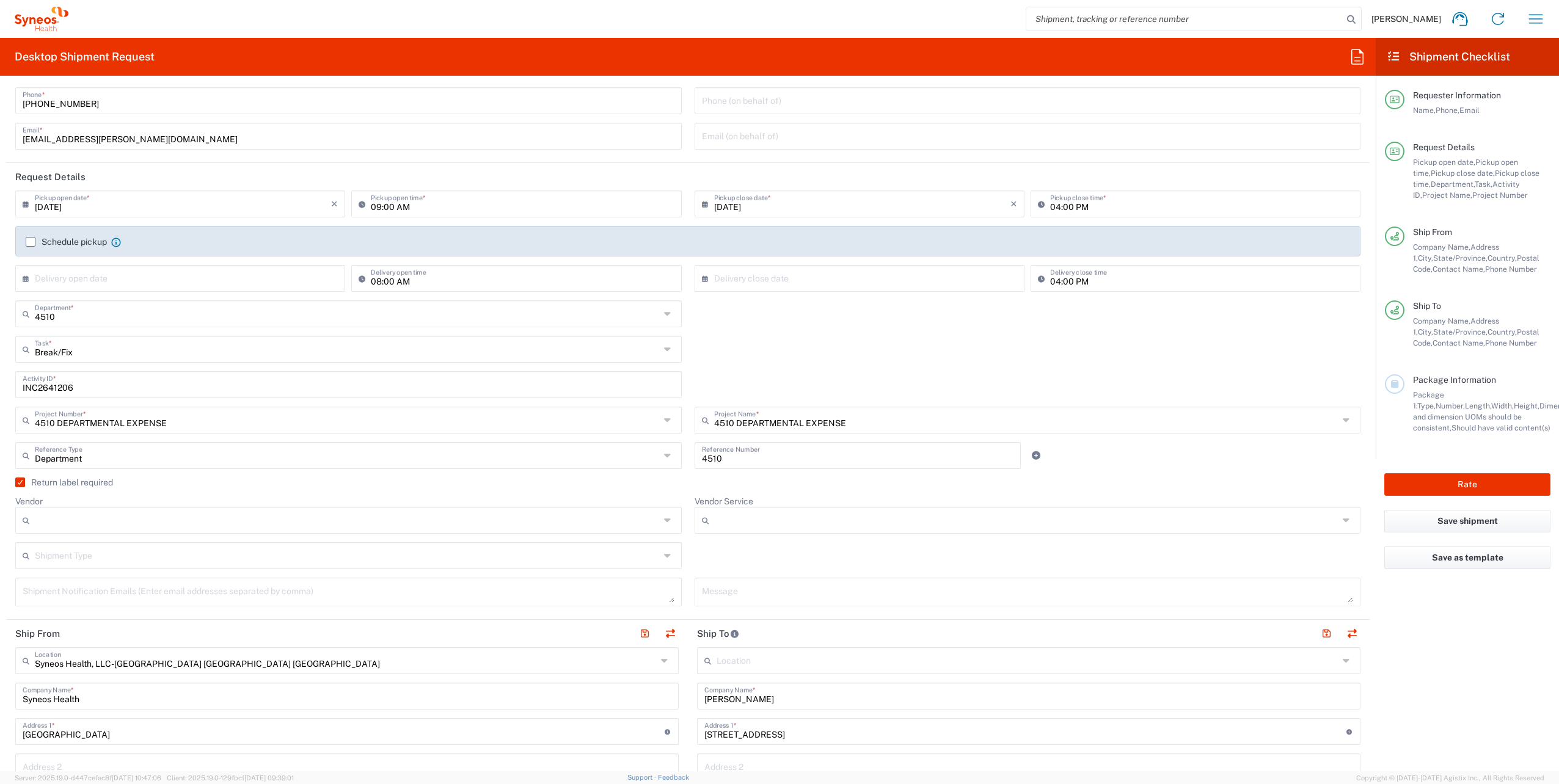
click at [664, 522] on icon at bounding box center [669, 520] width 11 height 19
click at [96, 568] on span "FedEx Express" at bounding box center [346, 567] width 659 height 19
type input "FedEx Express"
click at [1292, 515] on input "Vendor Service" at bounding box center [1027, 520] width 625 height 19
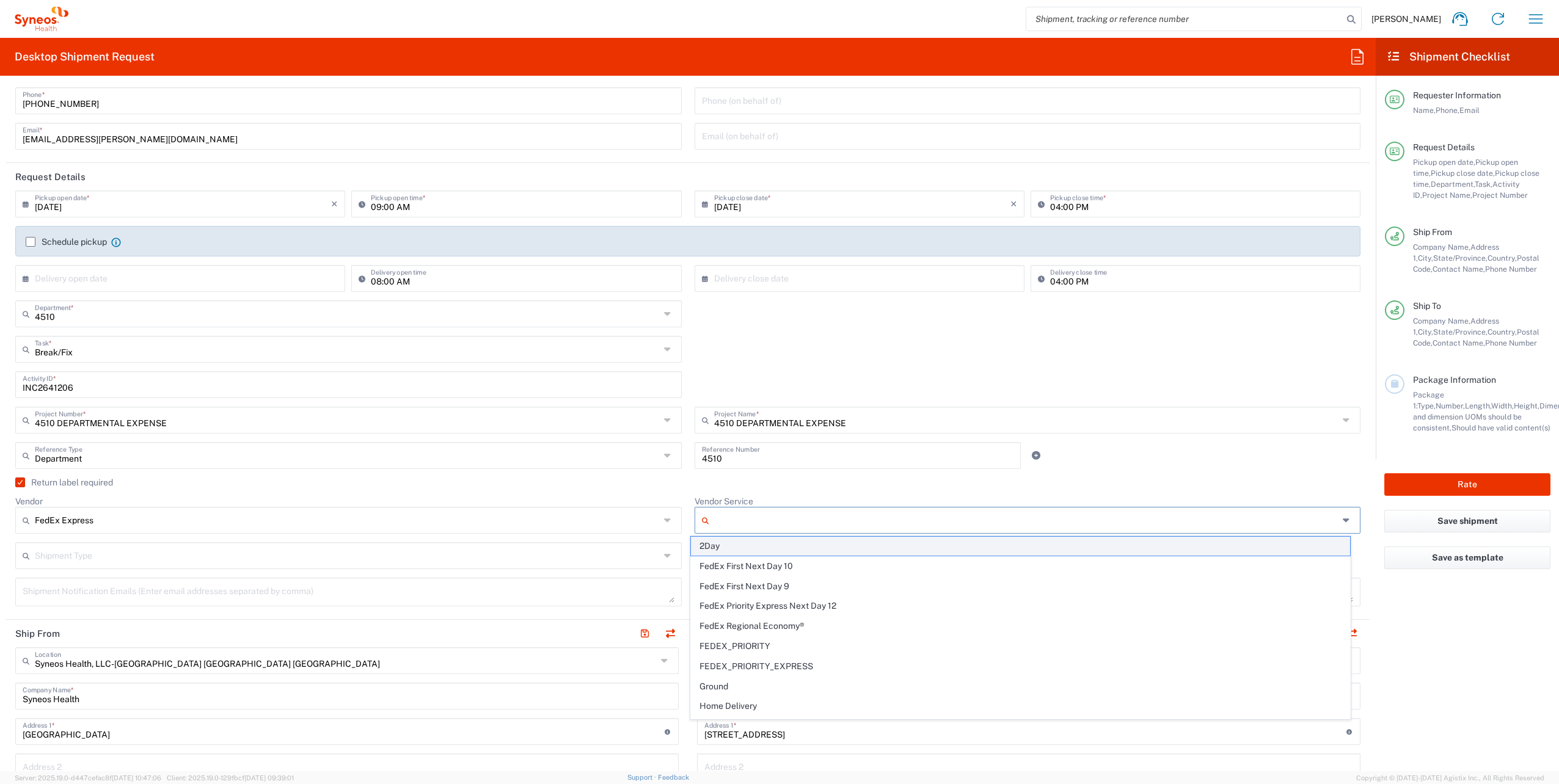
click at [723, 550] on span "2Day" at bounding box center [1020, 546] width 659 height 19
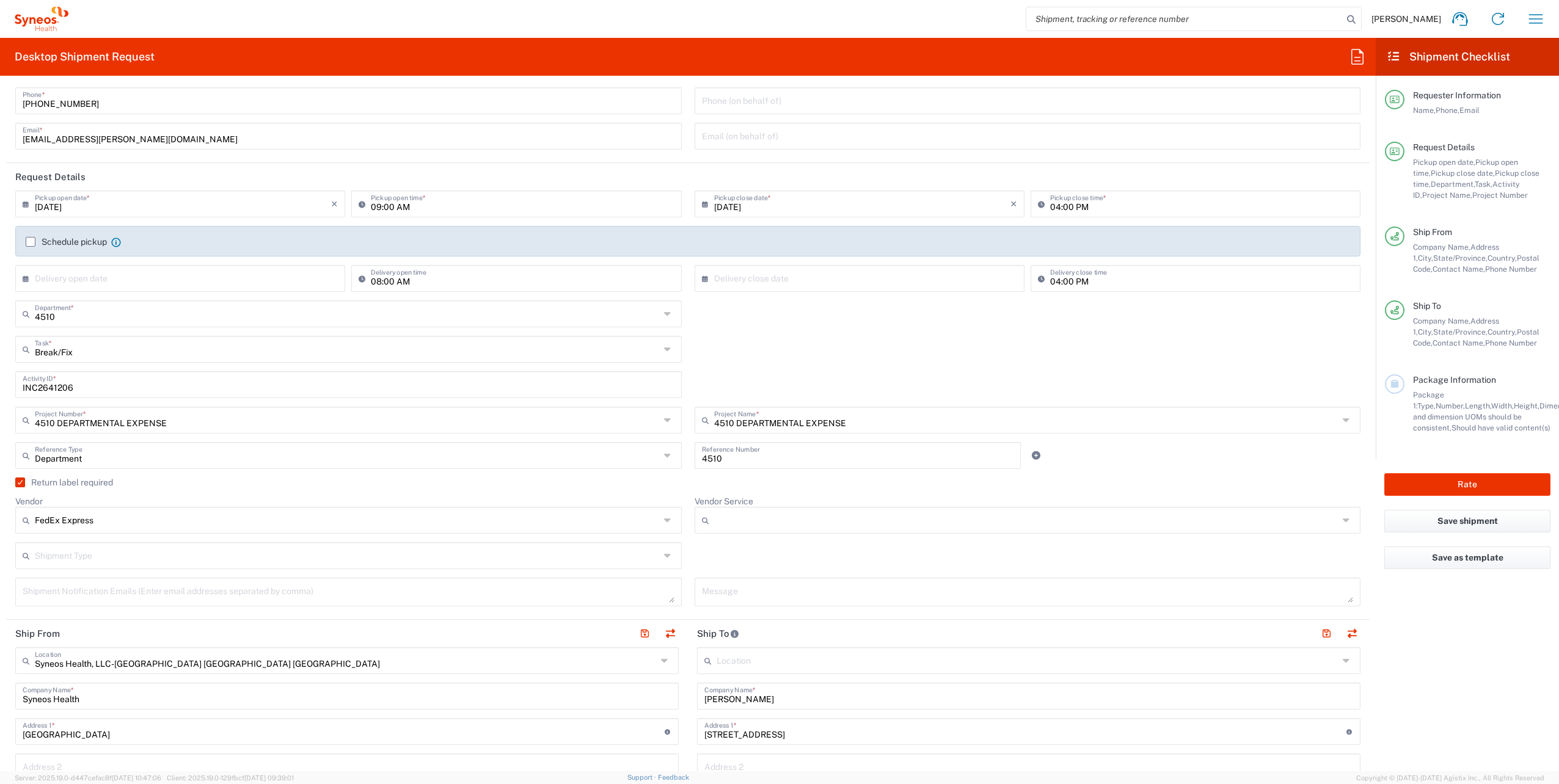
type input "2Day"
click at [667, 554] on icon at bounding box center [669, 555] width 11 height 19
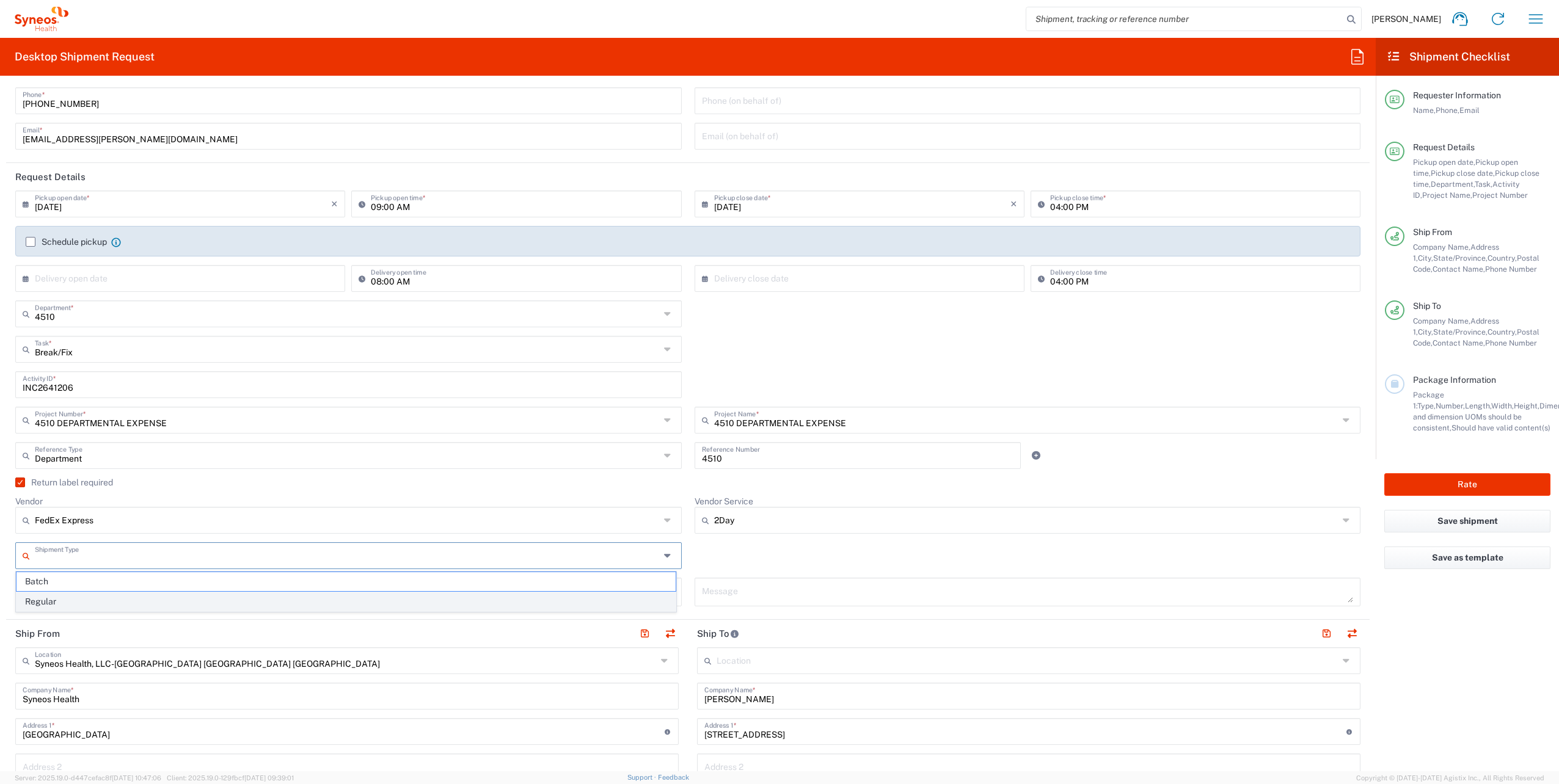
click at [71, 597] on span "Regular" at bounding box center [346, 602] width 659 height 19
type input "Regular"
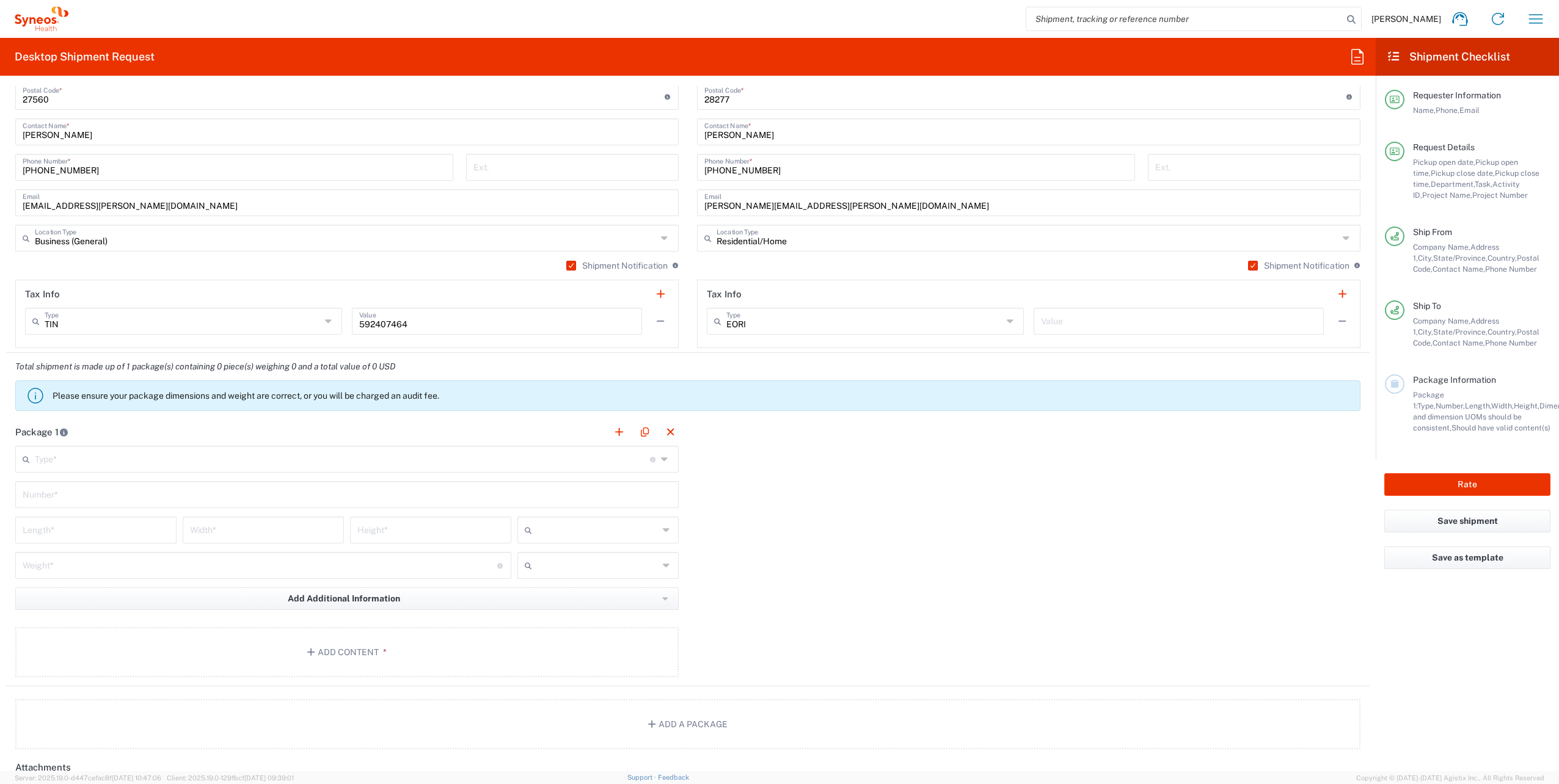
scroll to position [916, 0]
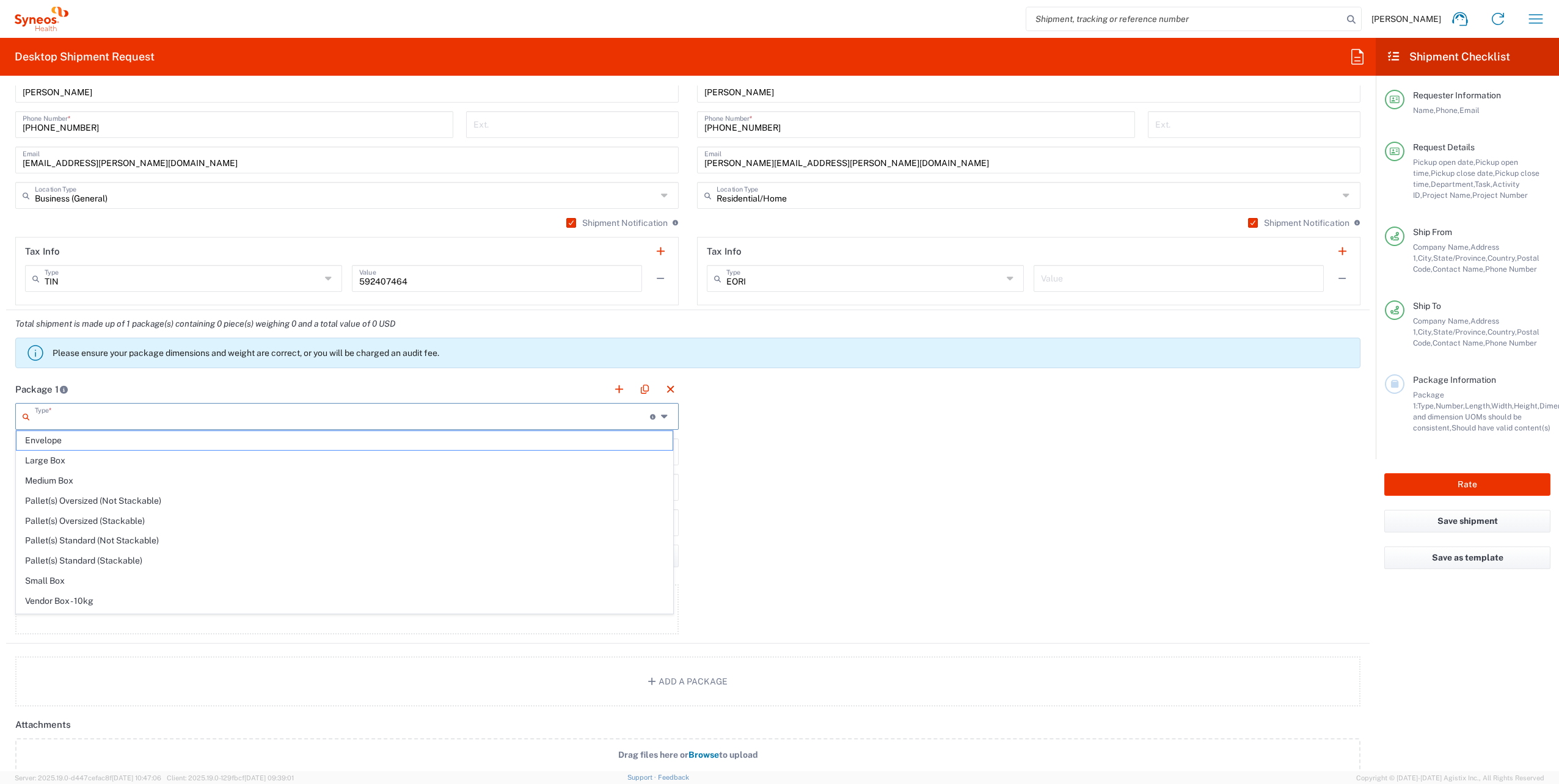
click at [181, 411] on input "text" at bounding box center [342, 415] width 615 height 21
drag, startPoint x: 72, startPoint y: 478, endPoint x: 111, endPoint y: 454, distance: 45.8
click at [72, 479] on span "Medium Box" at bounding box center [344, 481] width 656 height 19
type input "Medium Box"
type input "13"
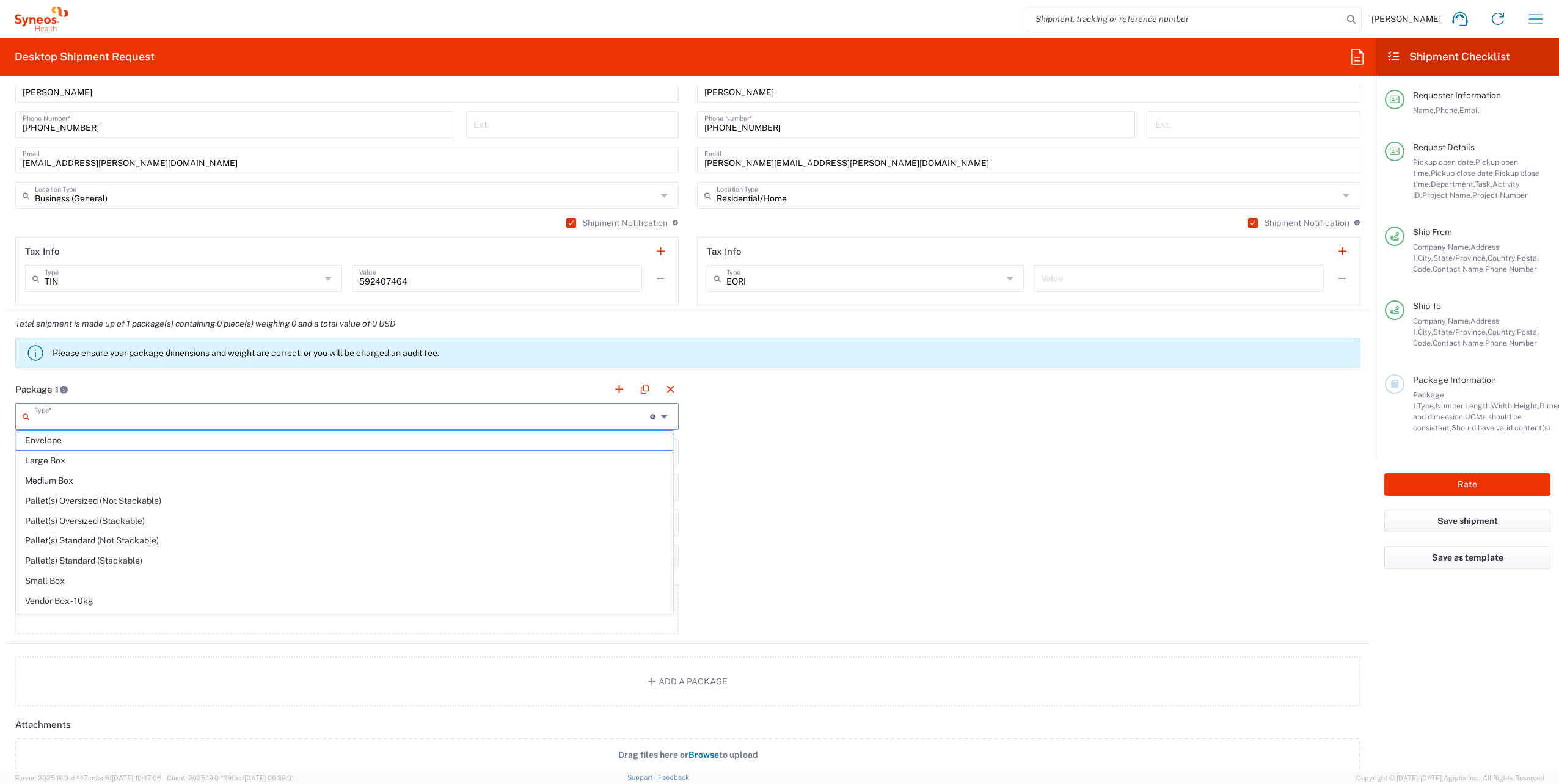
type input "11.5"
type input "2.5"
type input "in"
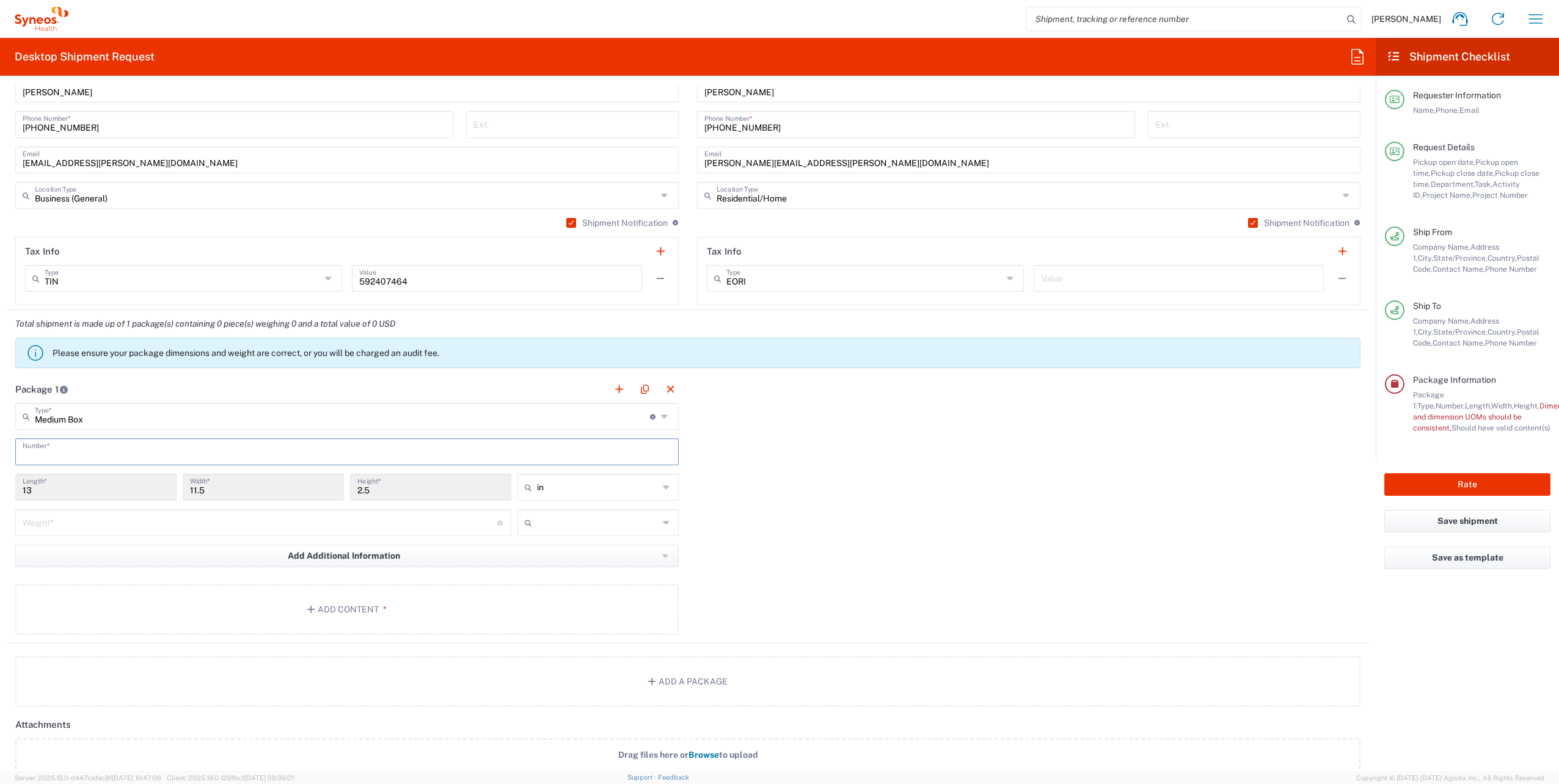
click at [112, 445] on input "text" at bounding box center [347, 451] width 649 height 21
type input "1"
click at [95, 520] on input "number" at bounding box center [260, 522] width 475 height 21
type input "5"
click at [604, 520] on input "text" at bounding box center [597, 522] width 122 height 19
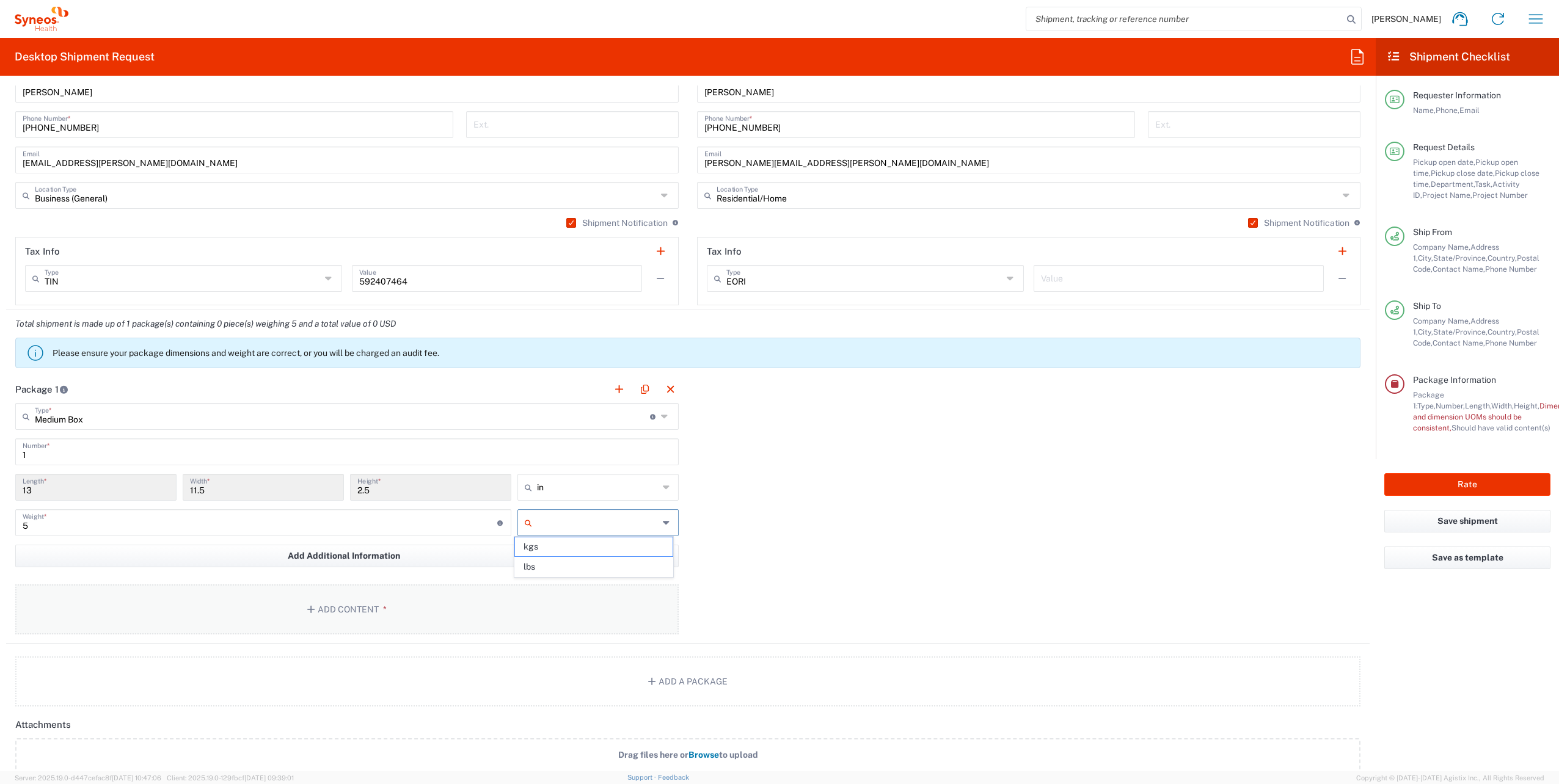
click at [557, 570] on span "lbs" at bounding box center [594, 567] width 157 height 19
type input "lbs"
click at [339, 611] on button "Add Content *" at bounding box center [347, 610] width 664 height 50
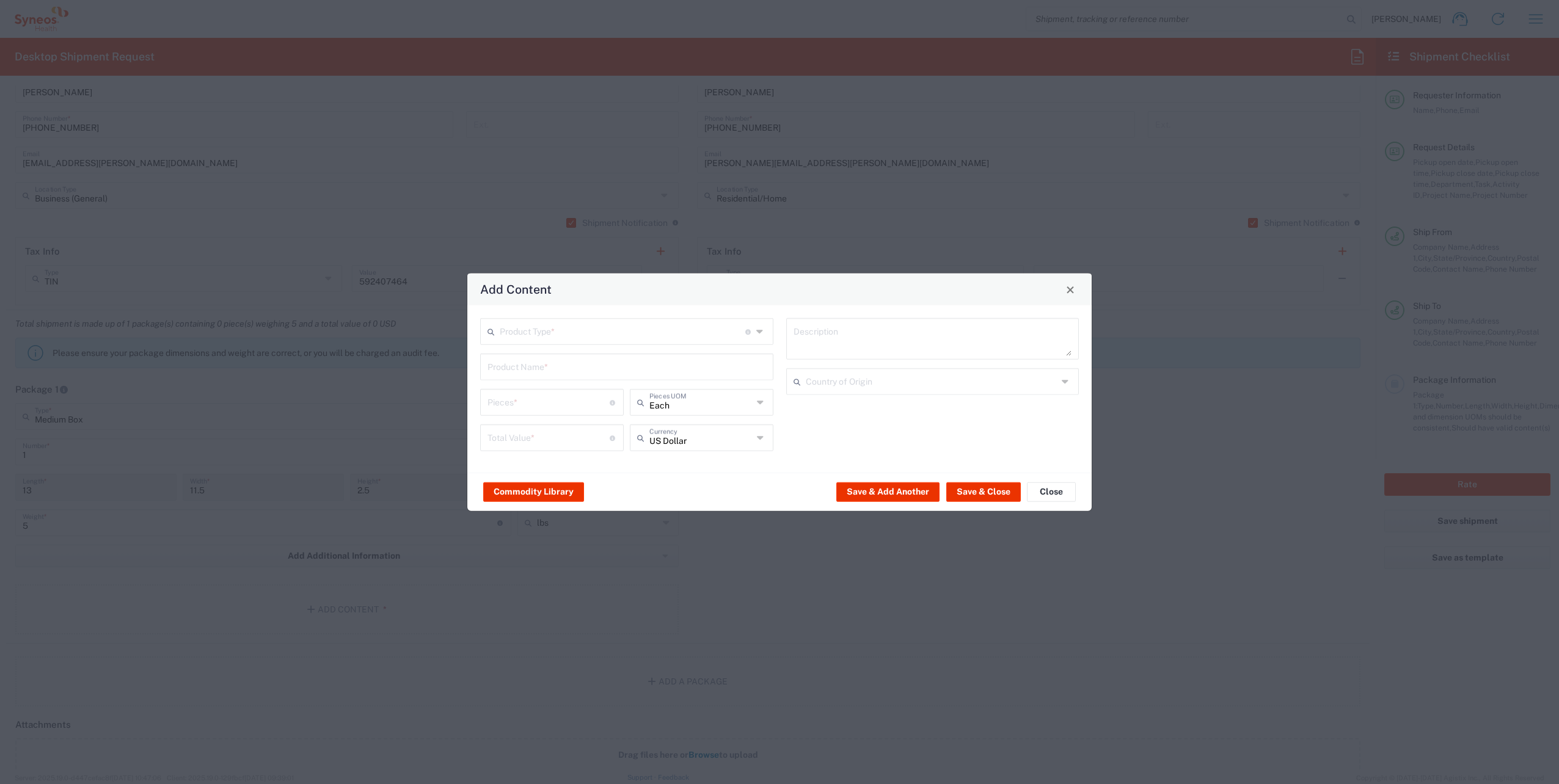
click at [590, 324] on input "text" at bounding box center [622, 330] width 246 height 21
click at [547, 378] on span "General Commodity" at bounding box center [626, 378] width 291 height 19
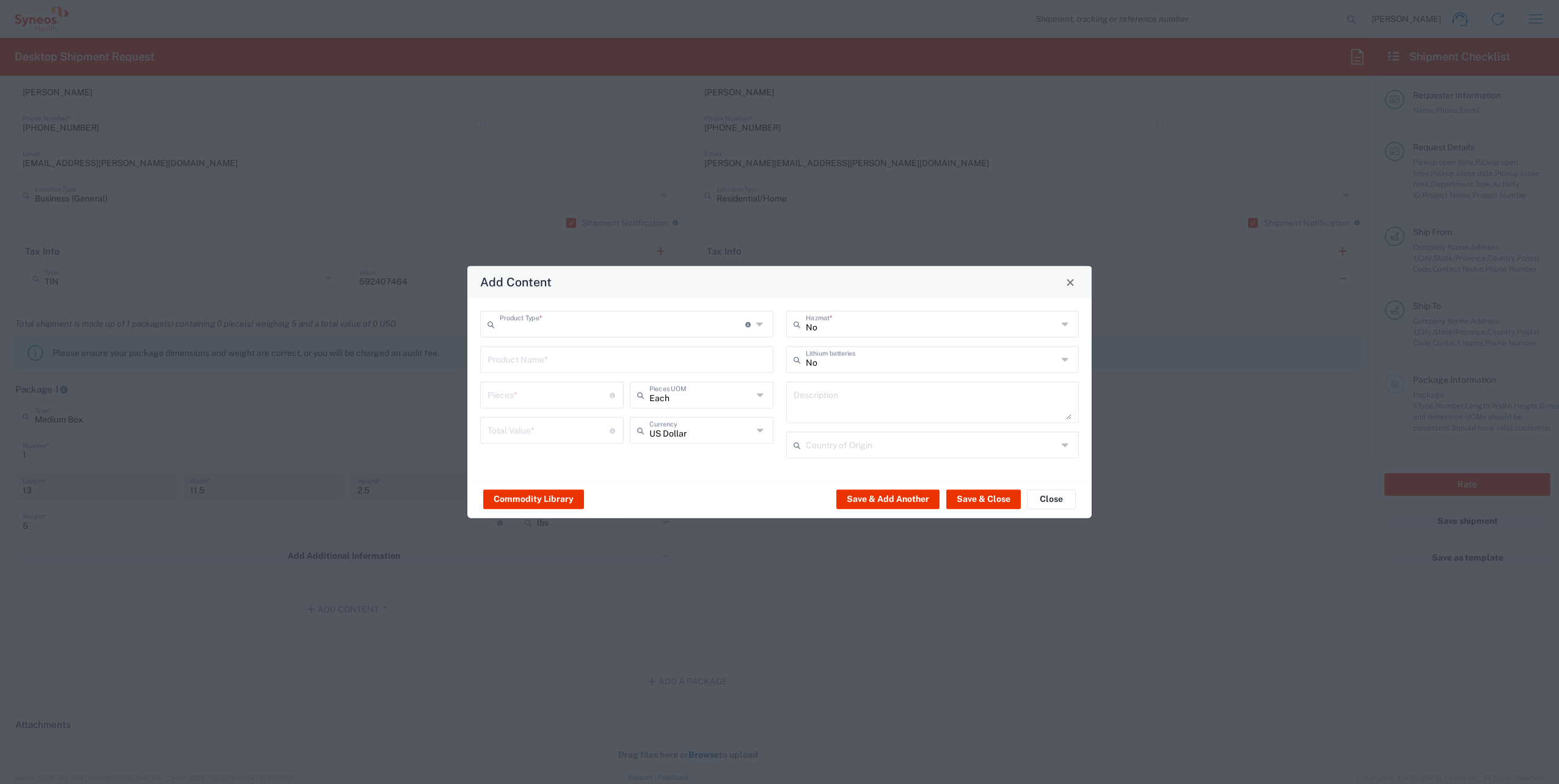
type input "General Commodity"
click at [554, 356] on input "text" at bounding box center [627, 359] width 279 height 21
paste input "Lenovo ThinkPad T14 Gen 2i"
type input "Lenovo ThinkPad T14 Gen 2i"
click at [813, 397] on textarea at bounding box center [933, 402] width 279 height 34
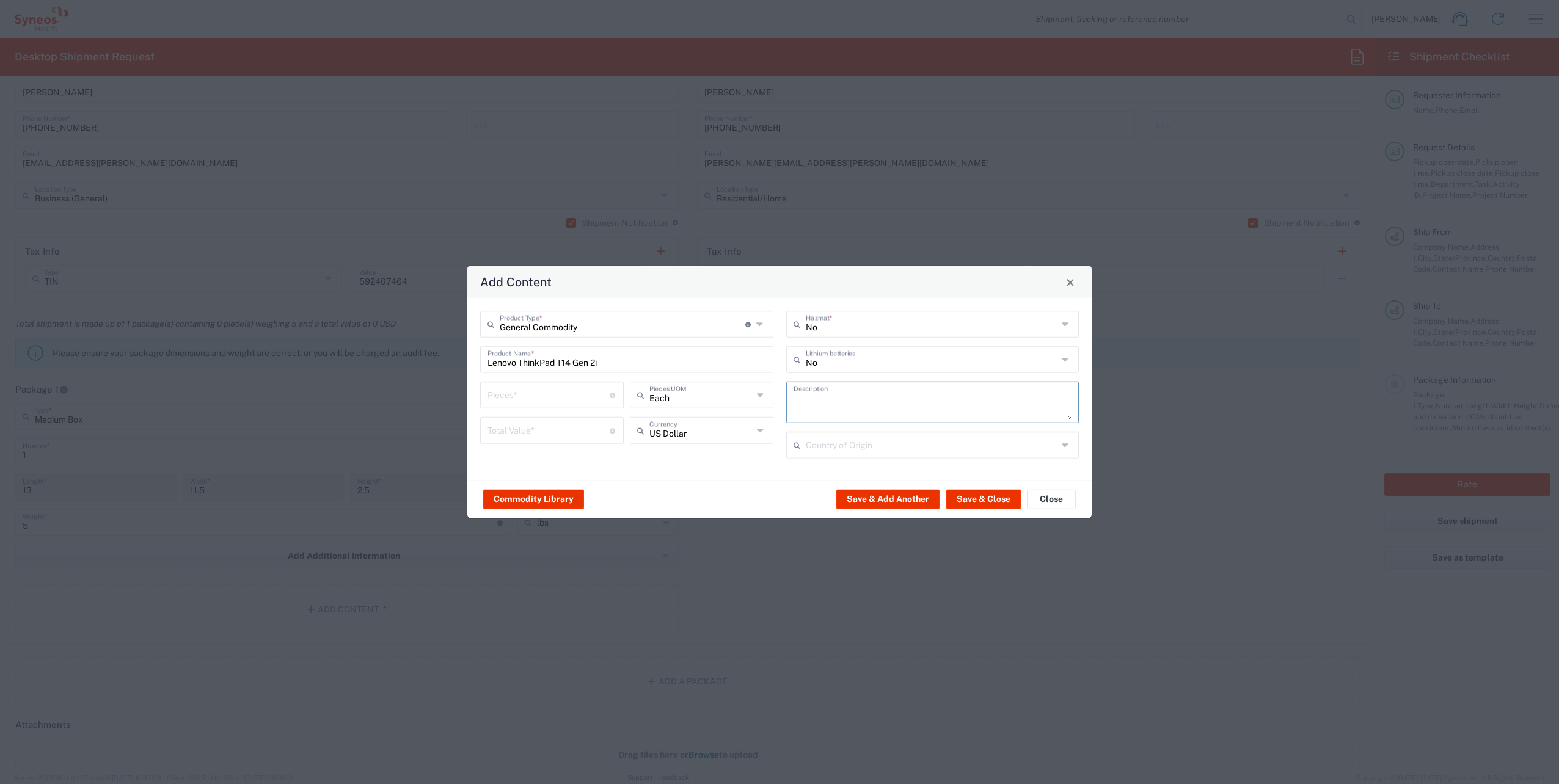
paste textarea "Lenovo ThinkPad T14 Gen 2i"
type textarea "Lenovo ThinkPad T14 Gen 2i"
click at [1066, 445] on icon at bounding box center [1067, 445] width 10 height 19
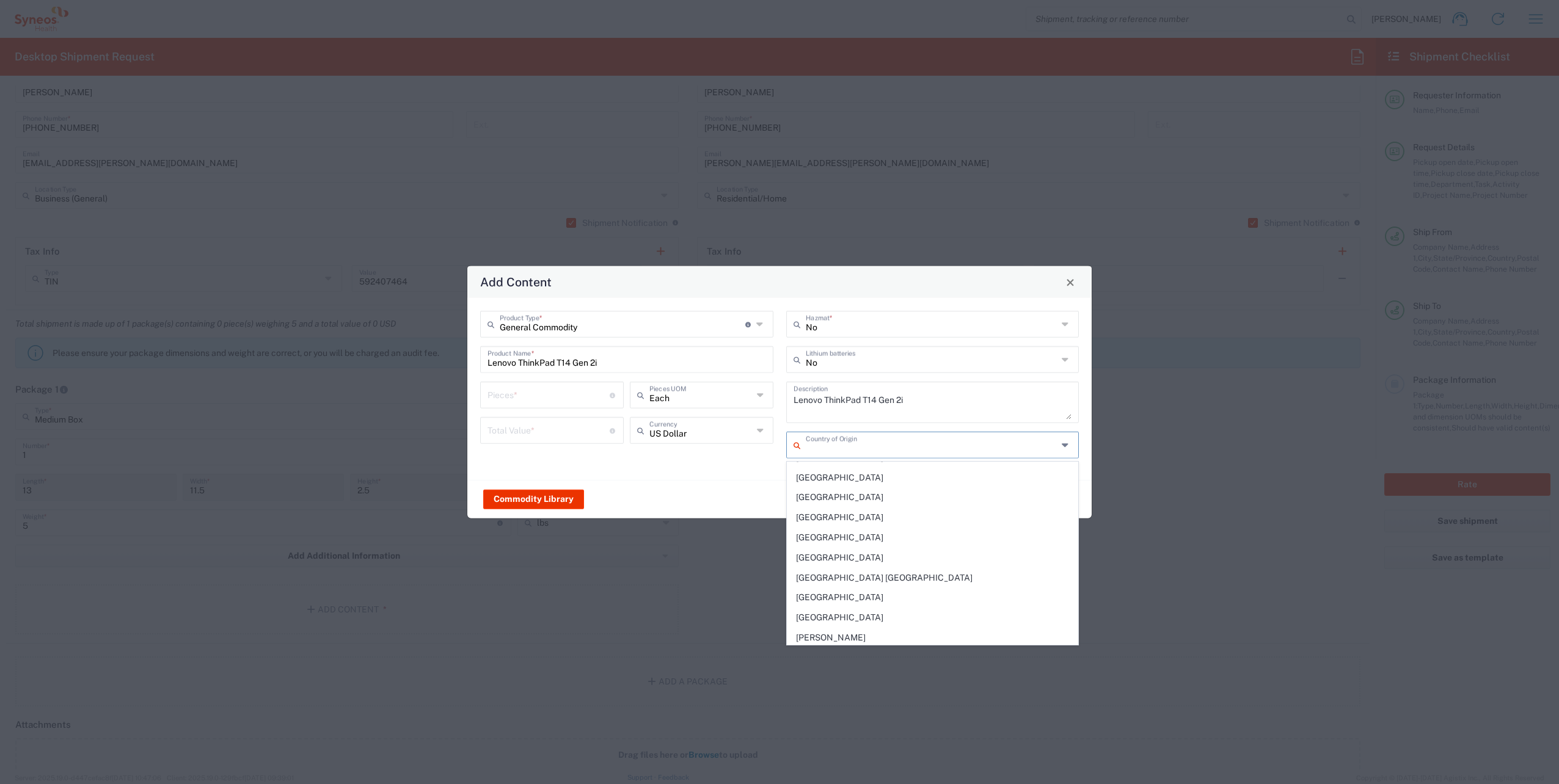
scroll to position [742, 0]
click at [811, 642] on span "[GEOGRAPHIC_DATA]" at bounding box center [932, 652] width 291 height 19
type input "[GEOGRAPHIC_DATA]"
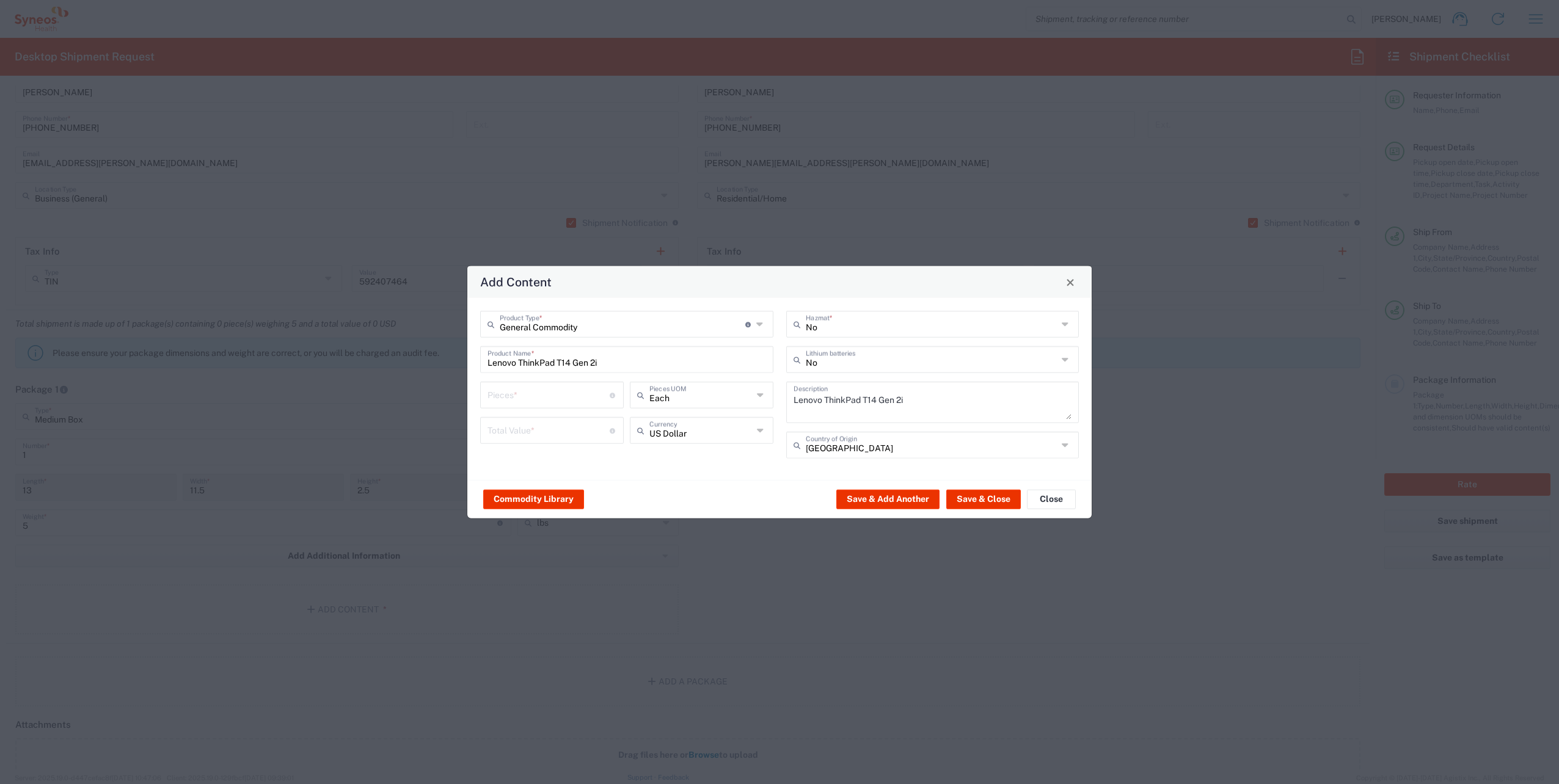
click at [549, 395] on input "number" at bounding box center [549, 394] width 122 height 21
type input "1"
click at [530, 430] on input "number" at bounding box center [549, 430] width 122 height 21
type input "800"
click at [1002, 500] on button "Save & Close" at bounding box center [983, 499] width 74 height 19
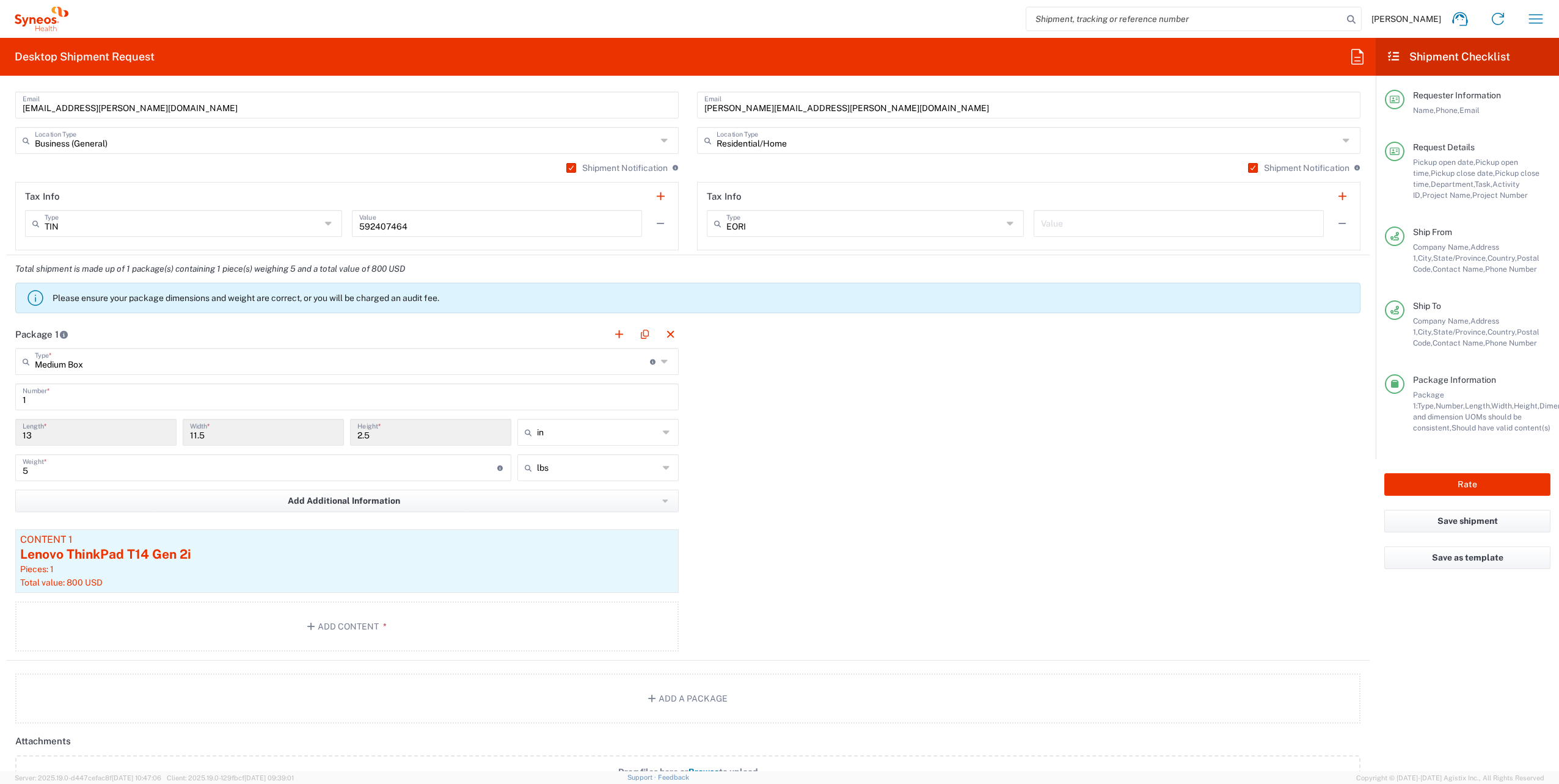
scroll to position [1099, 0]
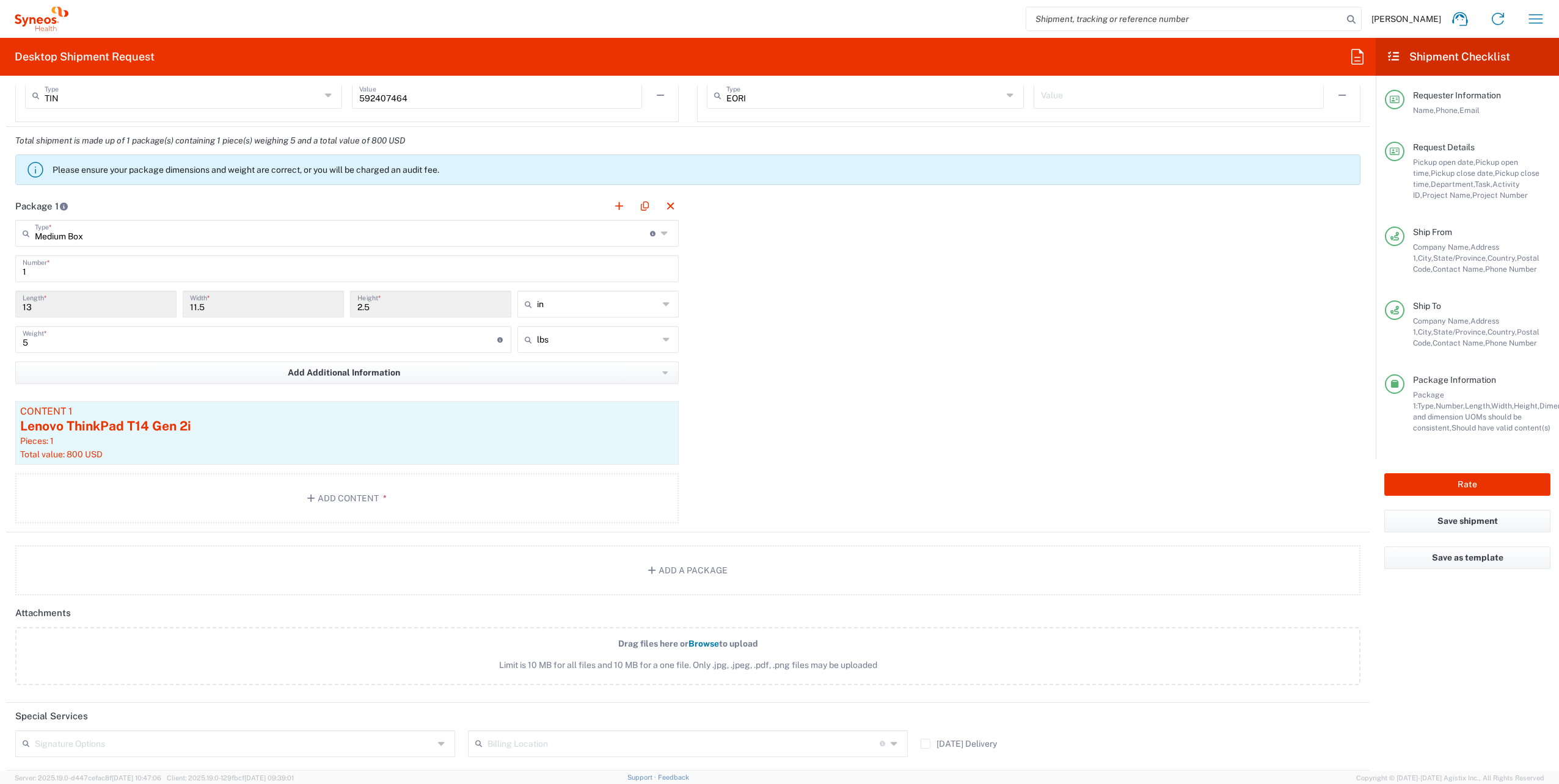
click at [376, 732] on input "text" at bounding box center [234, 743] width 399 height 21
click at [151, 759] on span "Adult Signature Required" at bounding box center [233, 767] width 434 height 19
type input "Adult Signature Required"
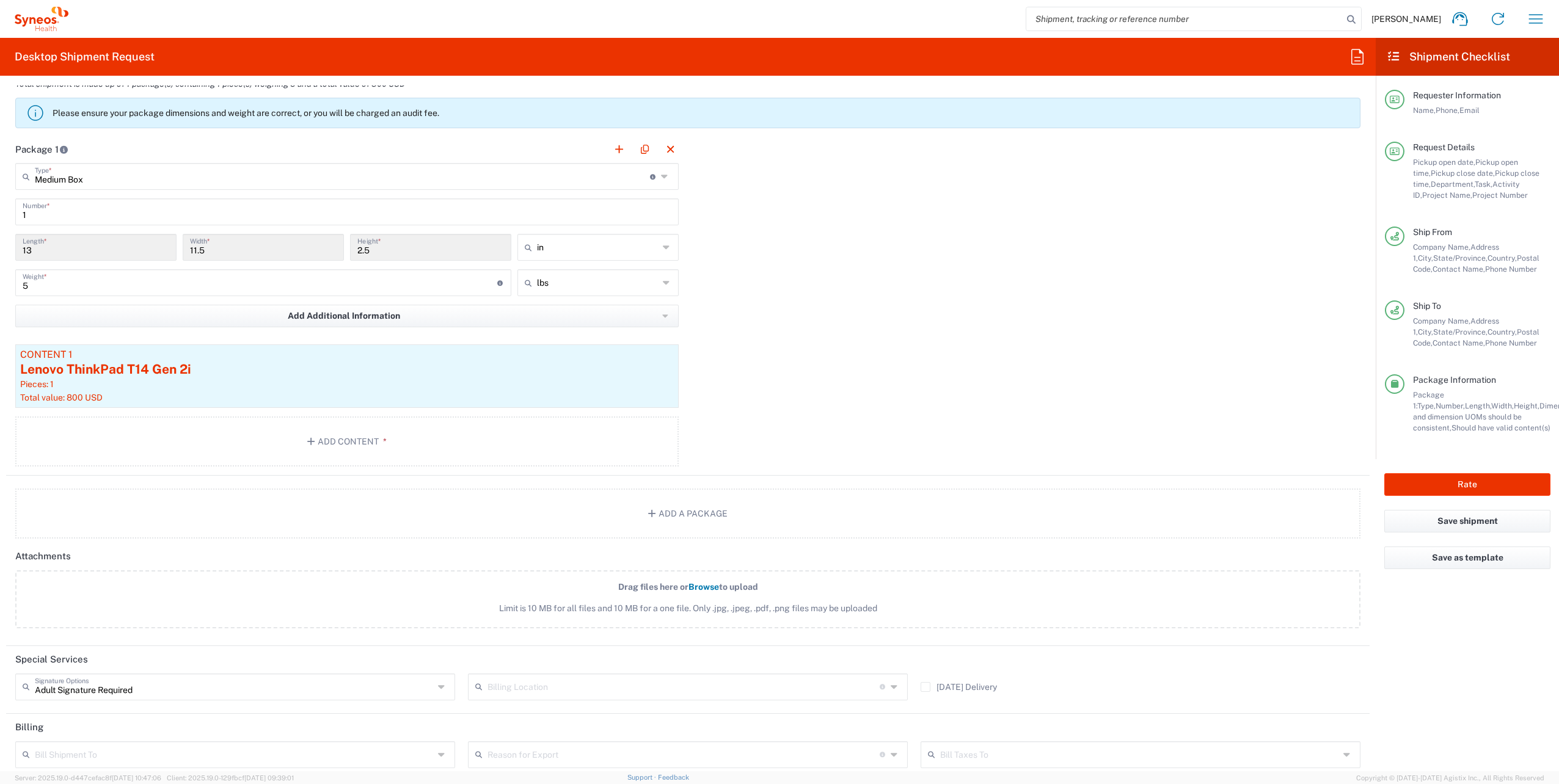
scroll to position [1276, 0]
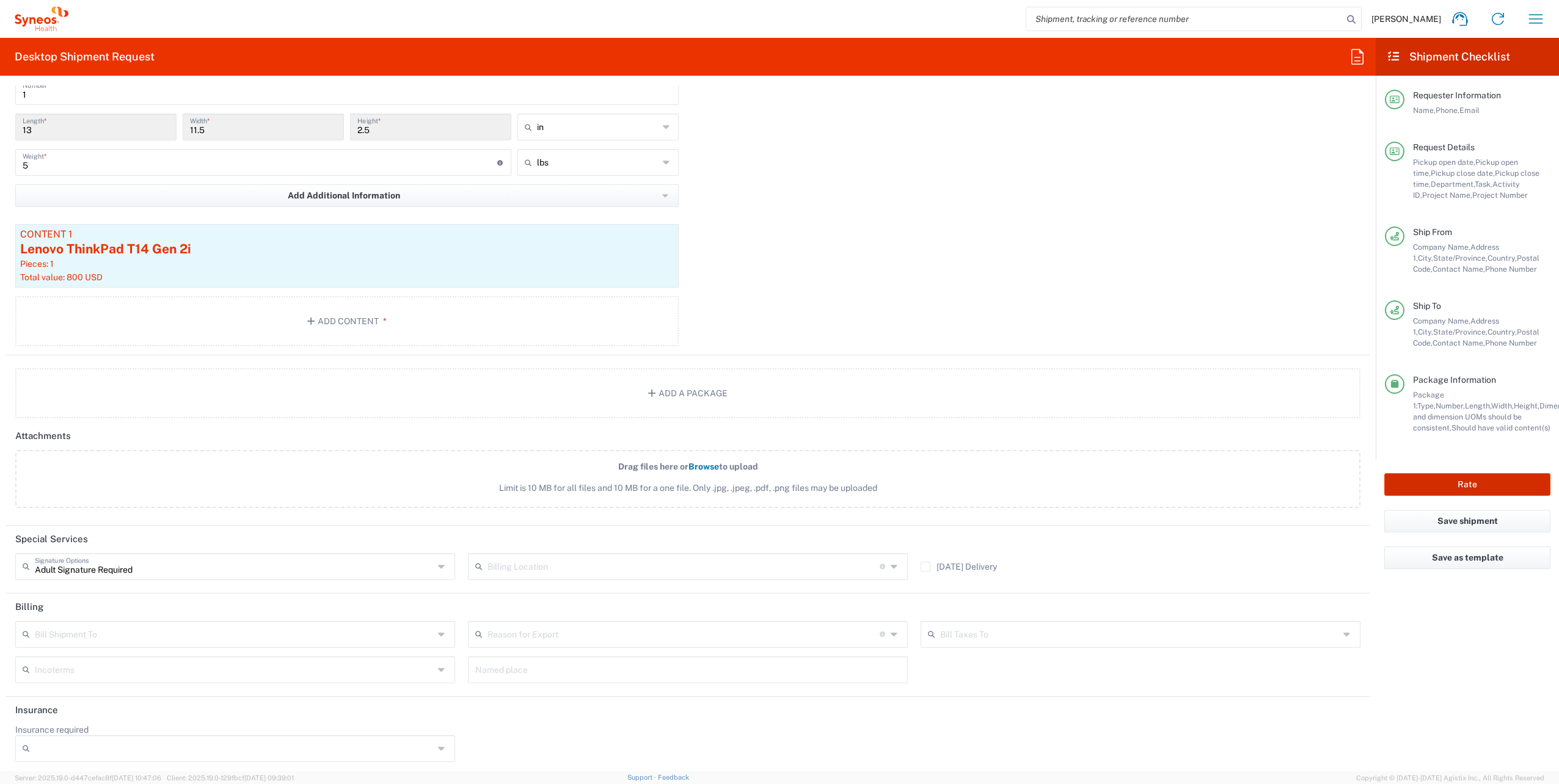
drag, startPoint x: 1456, startPoint y: 484, endPoint x: 1502, endPoint y: 465, distance: 49.8
click at [1457, 484] on button "Rate" at bounding box center [1467, 485] width 166 height 22
type input "4510 DEPARTMENTAL EXPENSE"
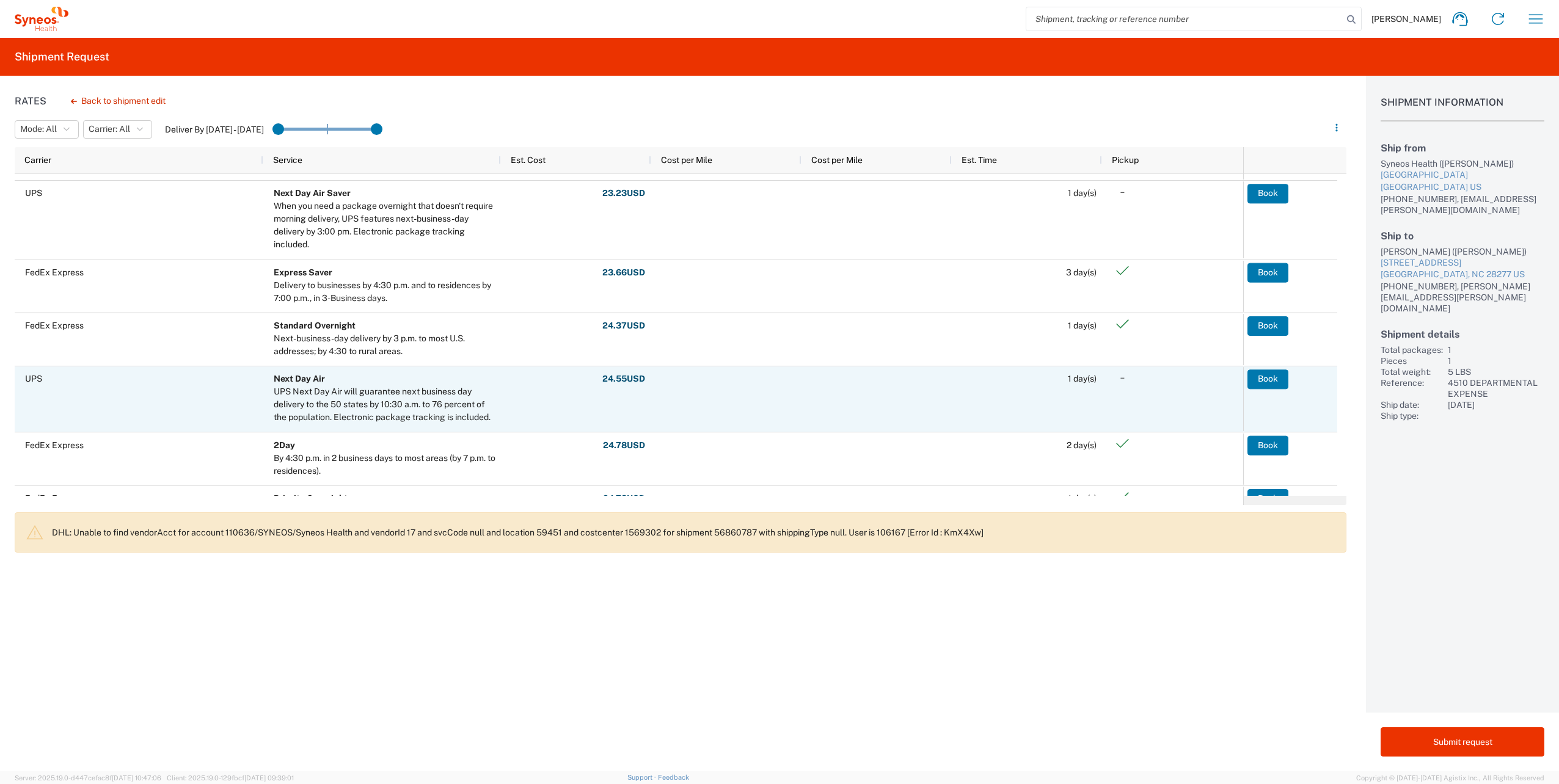
scroll to position [209, 0]
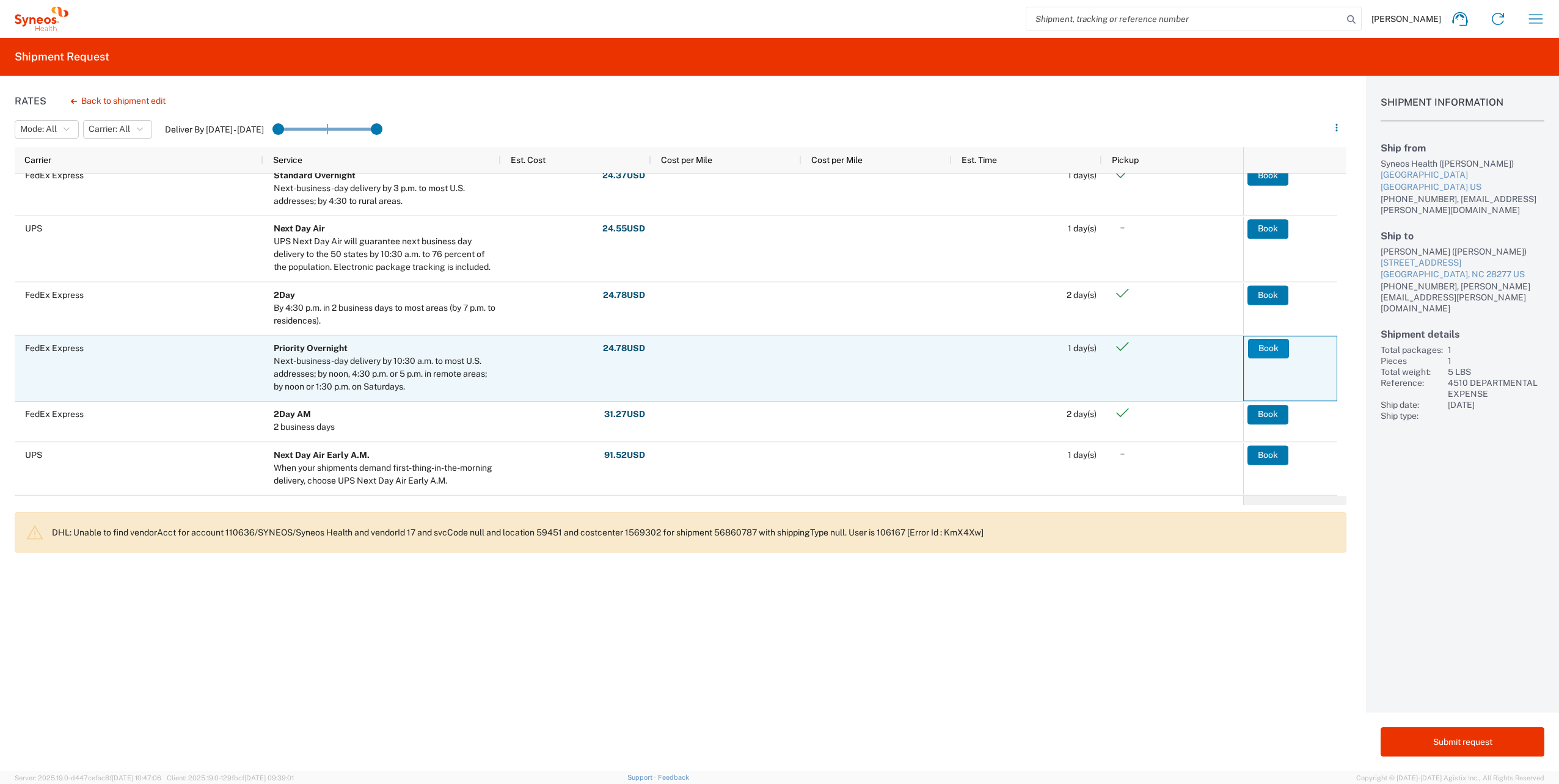
click at [1263, 347] on button "Book" at bounding box center [1268, 349] width 41 height 19
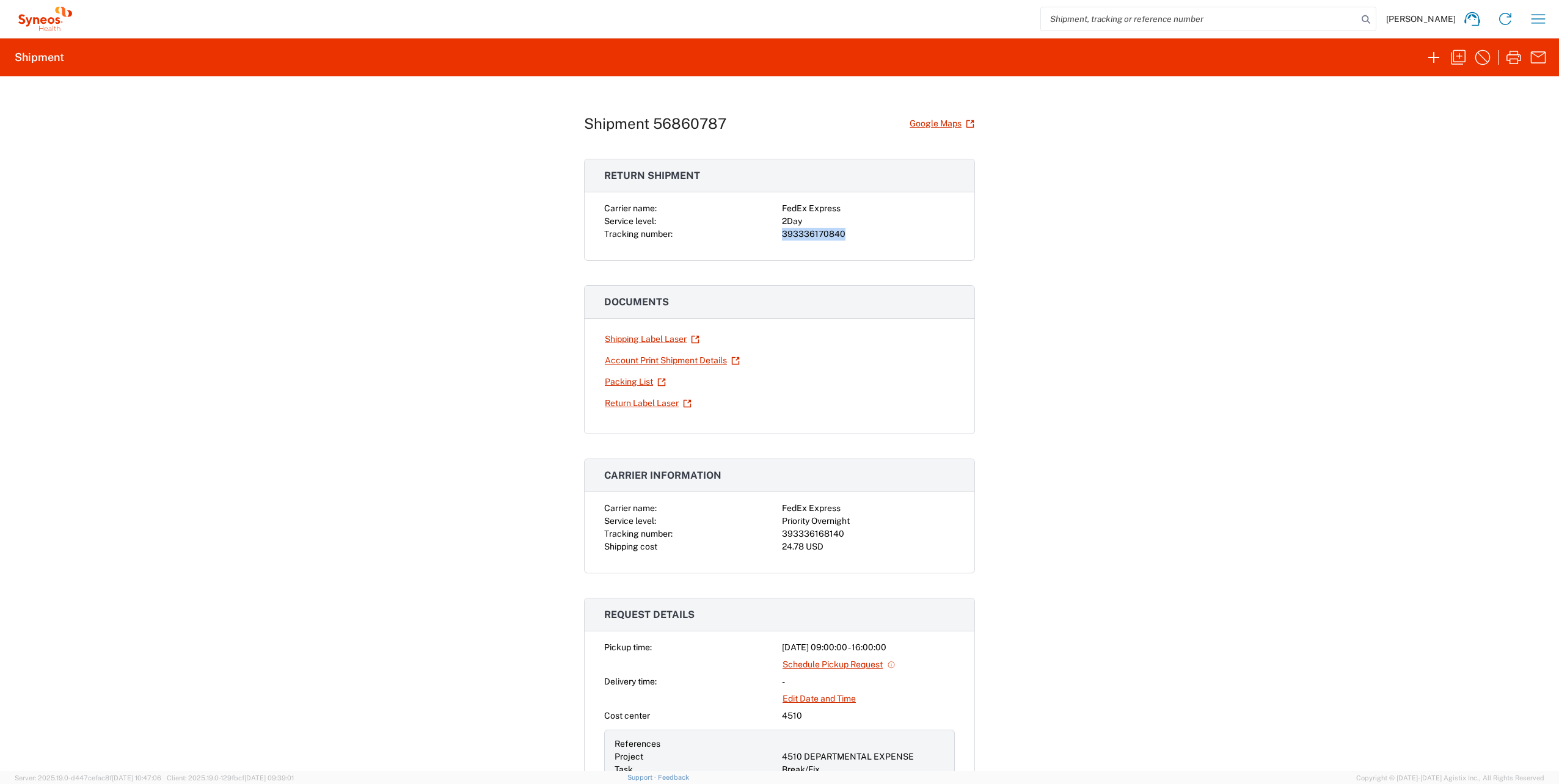
drag, startPoint x: 844, startPoint y: 234, endPoint x: 770, endPoint y: 237, distance: 74.1
click at [770, 237] on div "Carrier name: FedEx Express Service level: 2Day Tracking number: 393336170840" at bounding box center [779, 222] width 351 height 39
drag, startPoint x: 770, startPoint y: 237, endPoint x: 809, endPoint y: 232, distance: 39.3
copy div "393336170840"
click at [845, 548] on div "24.78 USD" at bounding box center [868, 547] width 173 height 13
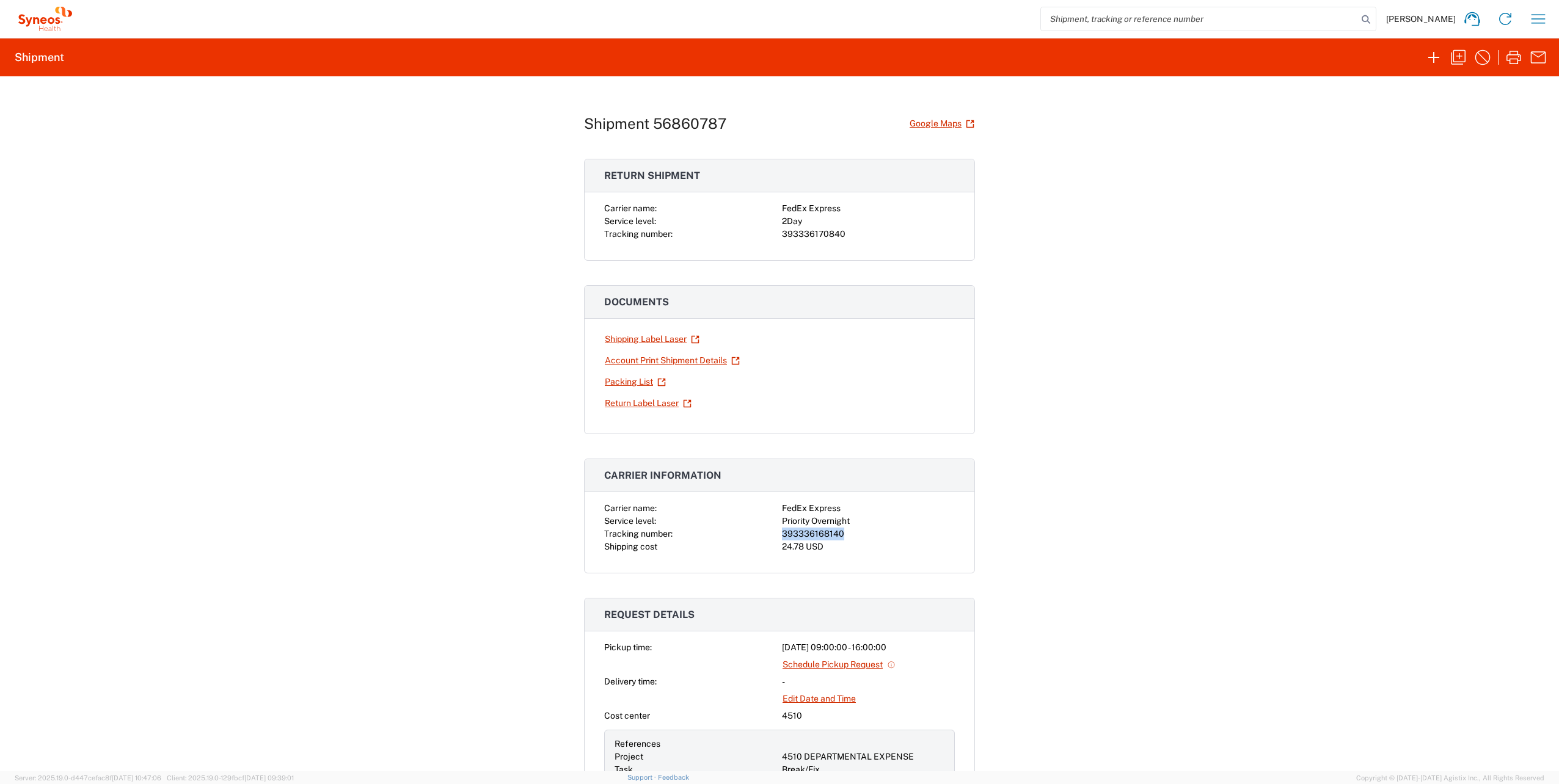
drag, startPoint x: 842, startPoint y: 532, endPoint x: 777, endPoint y: 532, distance: 65.0
click at [782, 532] on div "393336168140" at bounding box center [868, 534] width 173 height 13
drag, startPoint x: 777, startPoint y: 532, endPoint x: 800, endPoint y: 532, distance: 23.0
copy div "393336168140"
click at [1516, 59] on icon "button" at bounding box center [1513, 57] width 14 height 14
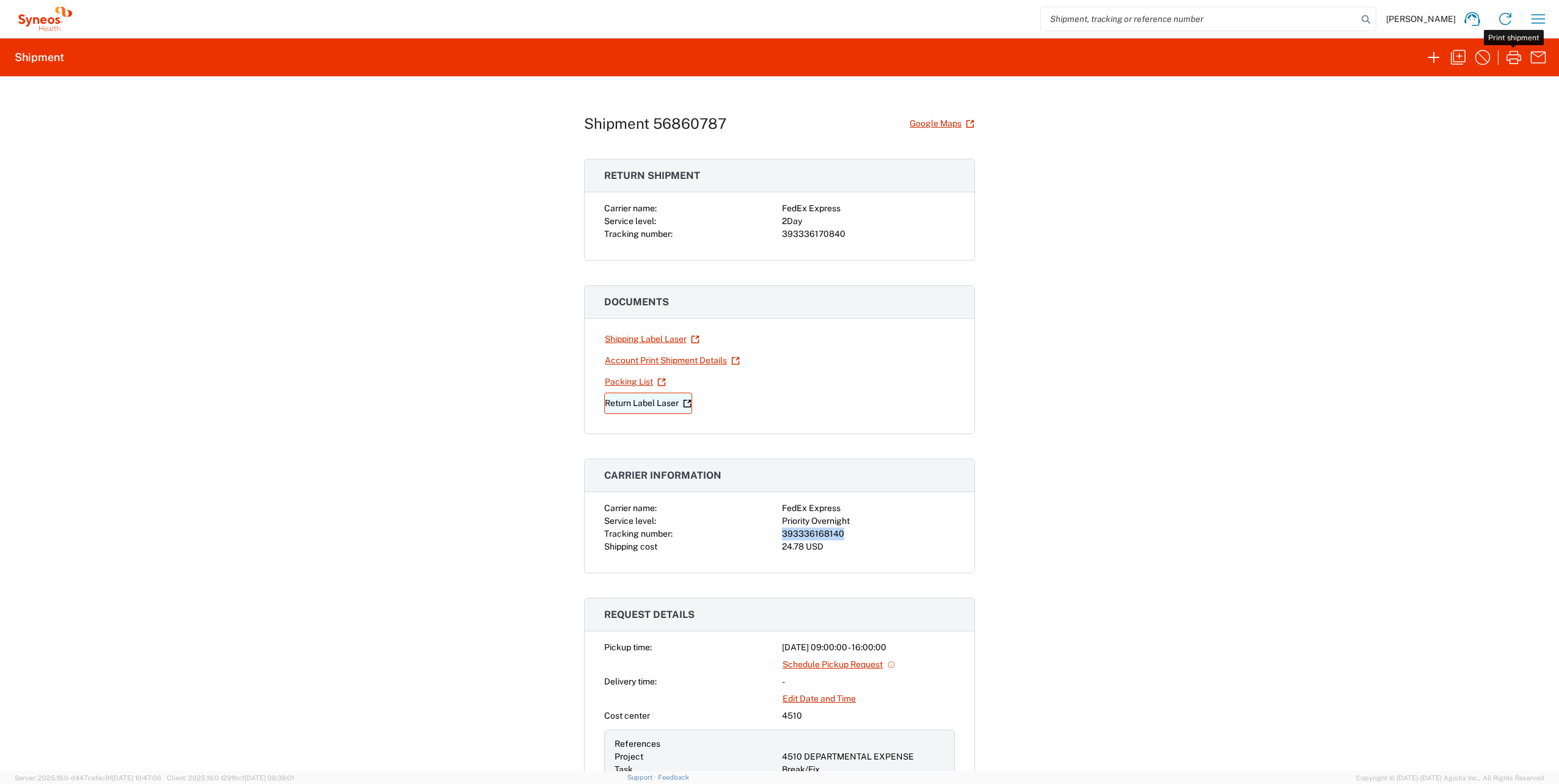
click at [635, 398] on link "Return Label Laser" at bounding box center [648, 404] width 88 height 21
